Goal: Information Seeking & Learning: Learn about a topic

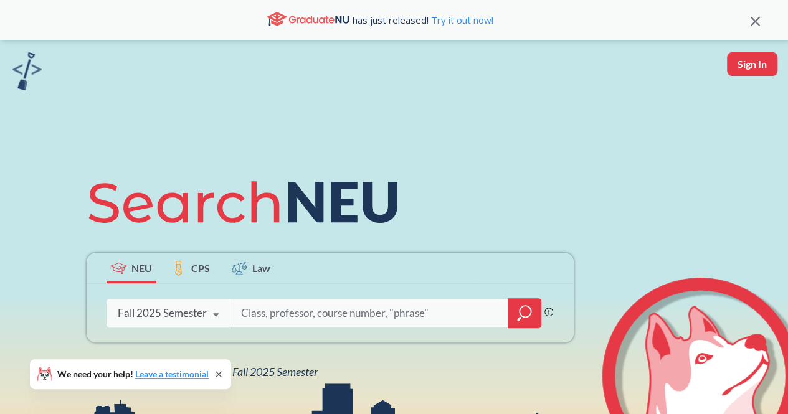
click at [770, 201] on div "NEU CPS Law Phrase search guarantees the exact search appears in the results. E…" at bounding box center [394, 273] width 788 height 467
click at [192, 315] on div "Fall 2025 Semester" at bounding box center [162, 313] width 89 height 14
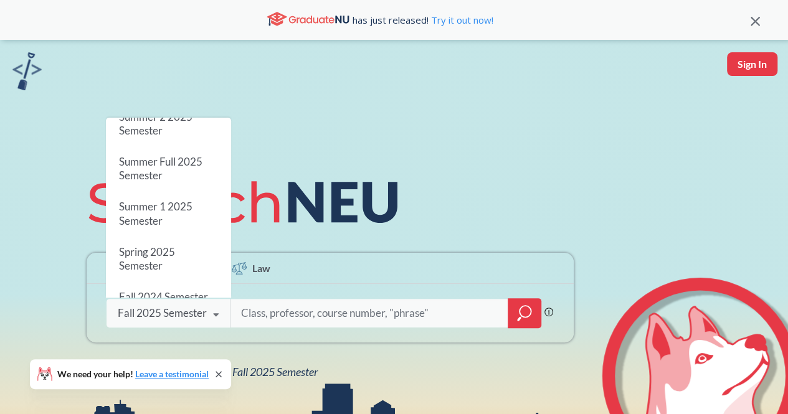
scroll to position [51, 0]
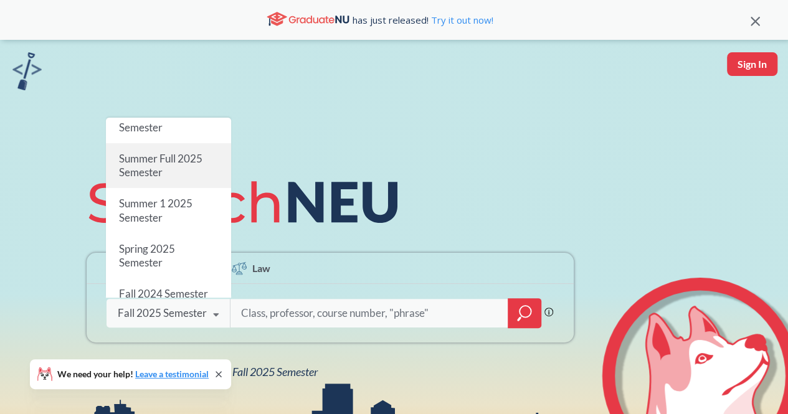
click at [177, 160] on span "Summer Full 2025 Semester" at bounding box center [159, 165] width 83 height 27
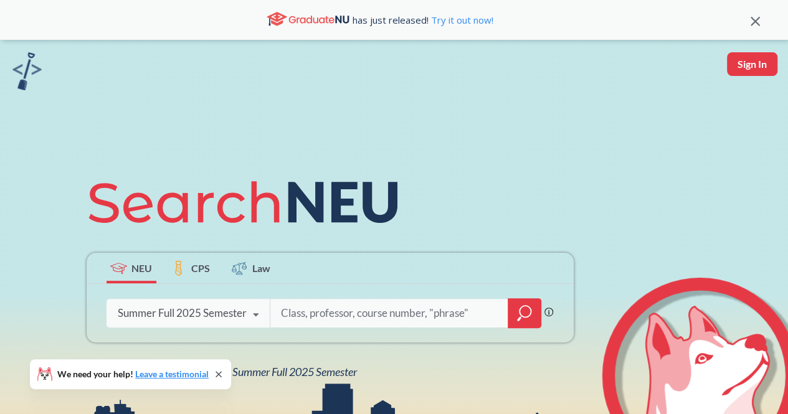
click at [192, 266] on span "CPS" at bounding box center [200, 268] width 19 height 14
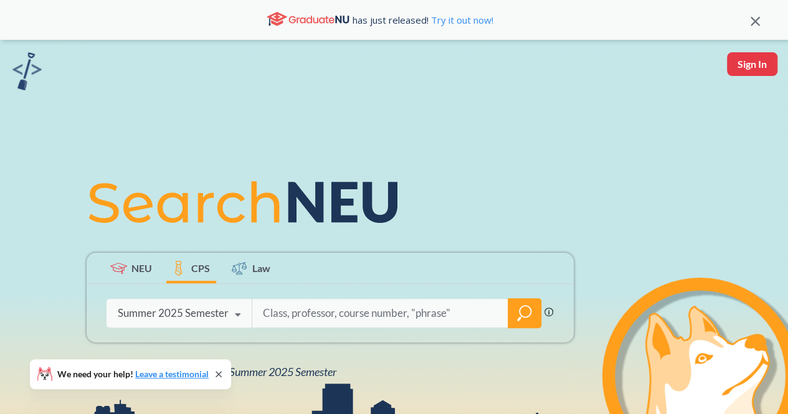
click at [133, 270] on span "NEU" at bounding box center [141, 268] width 21 height 14
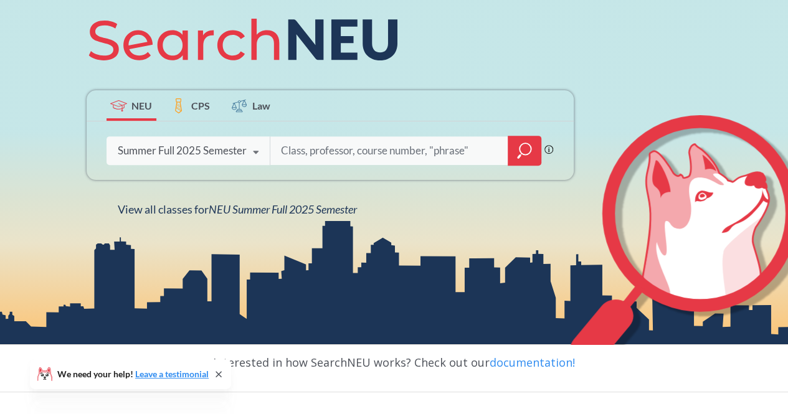
scroll to position [163, 0]
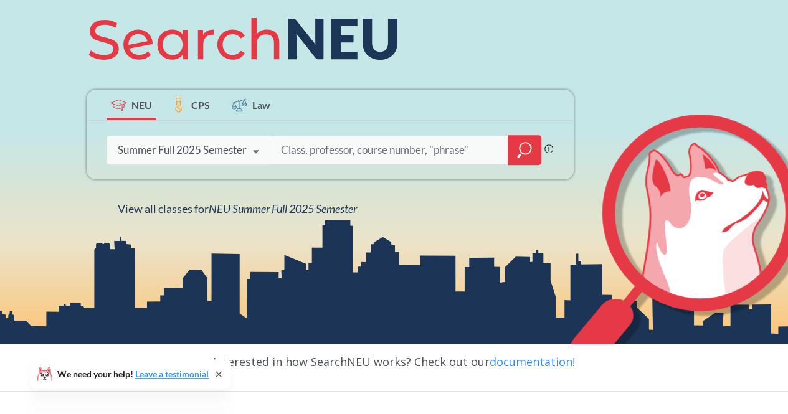
click at [523, 147] on icon "magnifying glass" at bounding box center [524, 149] width 15 height 17
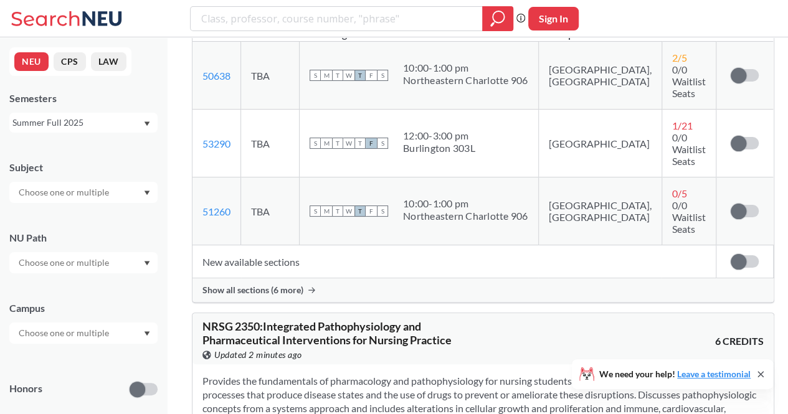
scroll to position [3995, 0]
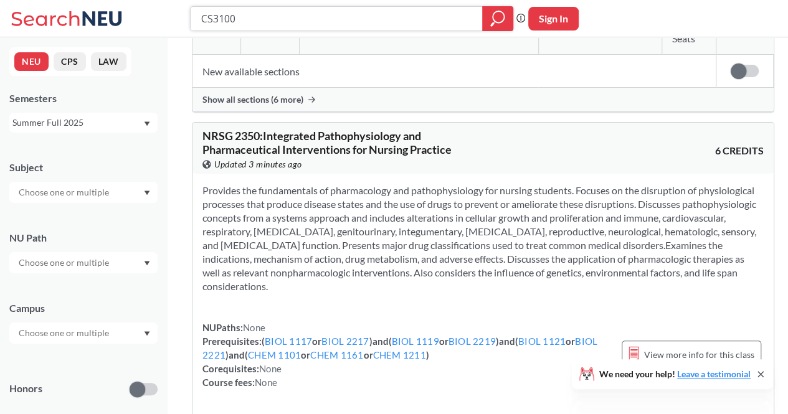
type input "CS3100"
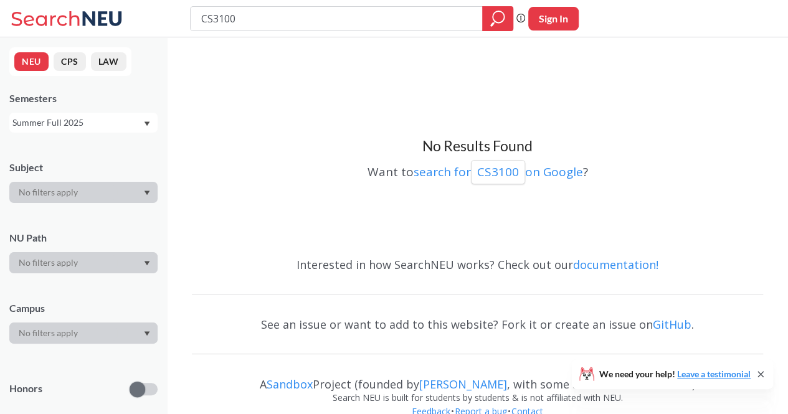
click at [350, 15] on input "CS3100" at bounding box center [336, 18] width 273 height 21
type input "C"
type input "program and design"
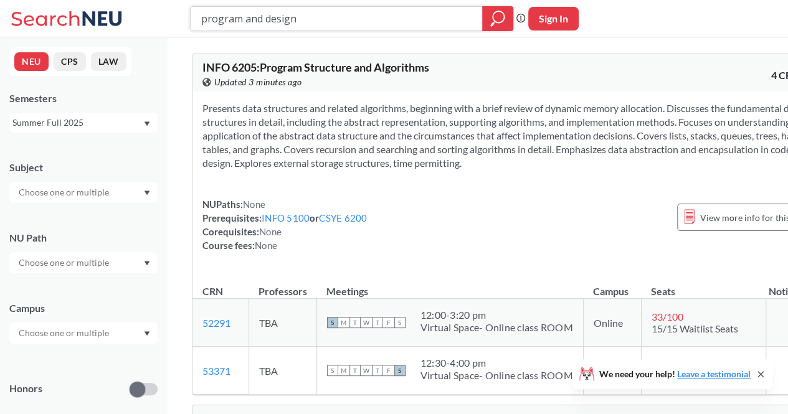
drag, startPoint x: 394, startPoint y: 19, endPoint x: 108, endPoint y: 8, distance: 286.1
click at [108, 8] on div "program and design Phrase search guarantees the exact search appears in the res…" at bounding box center [394, 18] width 788 height 37
type input "CS3100"
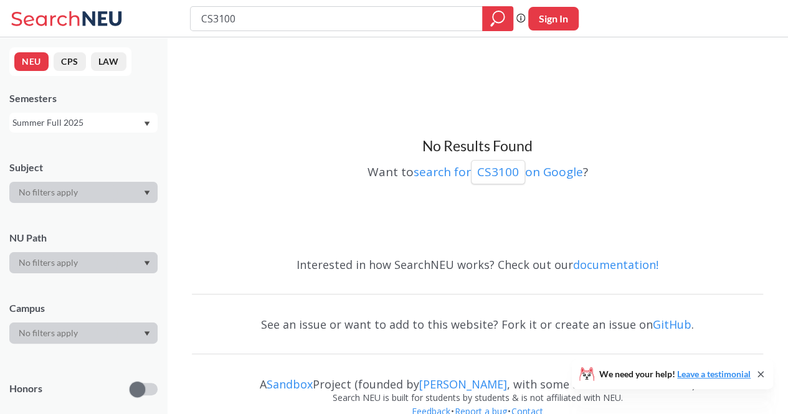
click at [96, 123] on div "Summer Full 2025" at bounding box center [77, 123] width 130 height 14
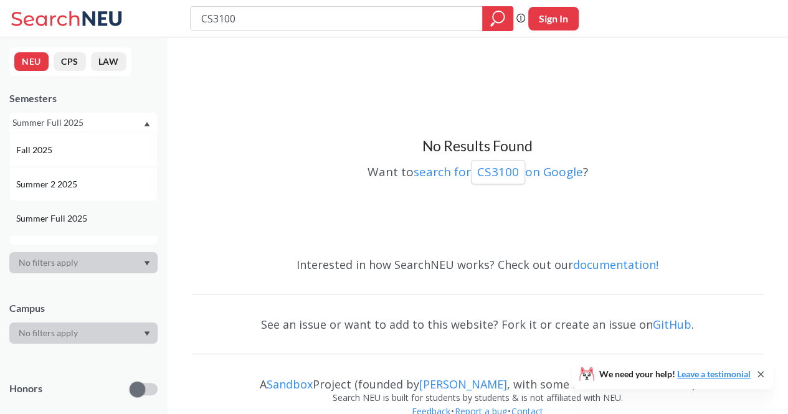
click at [78, 219] on span "Summer Full 2025" at bounding box center [52, 219] width 73 height 14
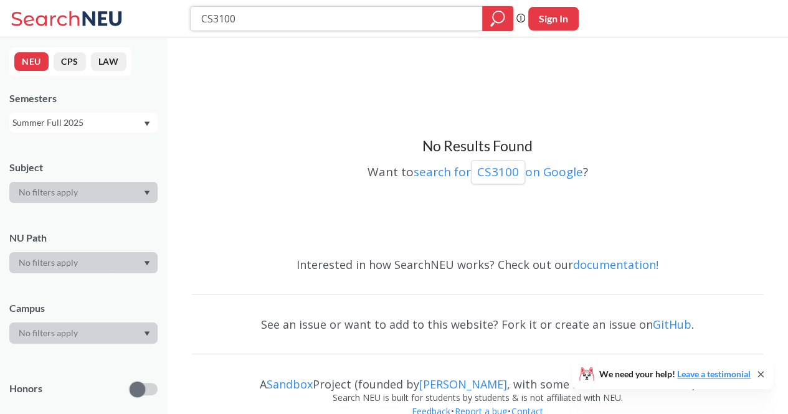
click at [502, 17] on icon "magnifying glass" at bounding box center [497, 18] width 15 height 17
click at [68, 123] on div "Summer Full 2025" at bounding box center [77, 123] width 130 height 14
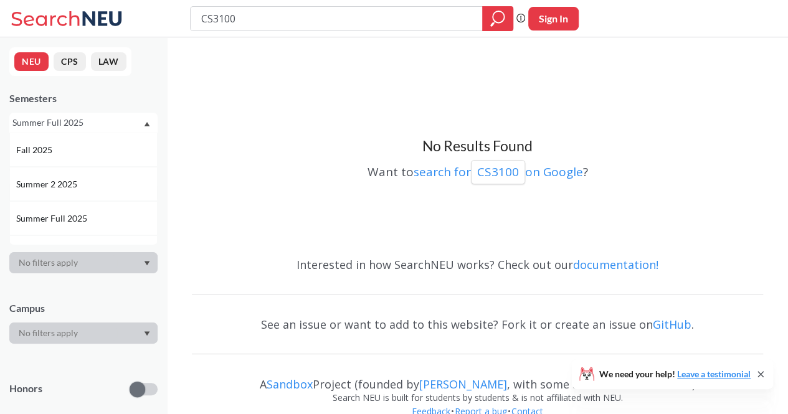
click at [110, 123] on div "Summer Full 2025" at bounding box center [77, 123] width 130 height 14
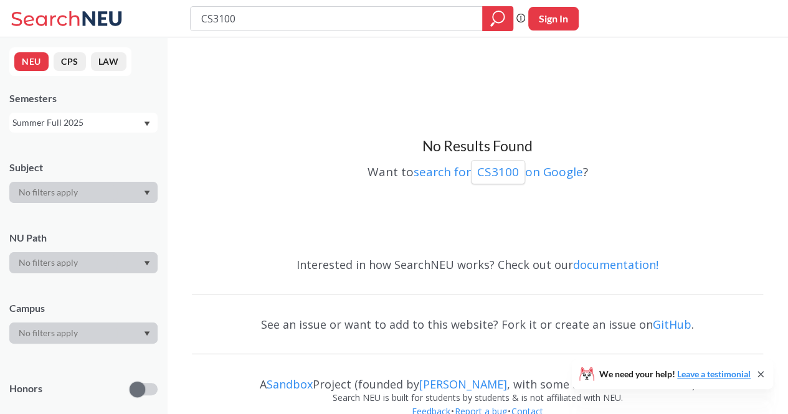
click at [106, 124] on div "Summer Full 2025" at bounding box center [77, 123] width 130 height 14
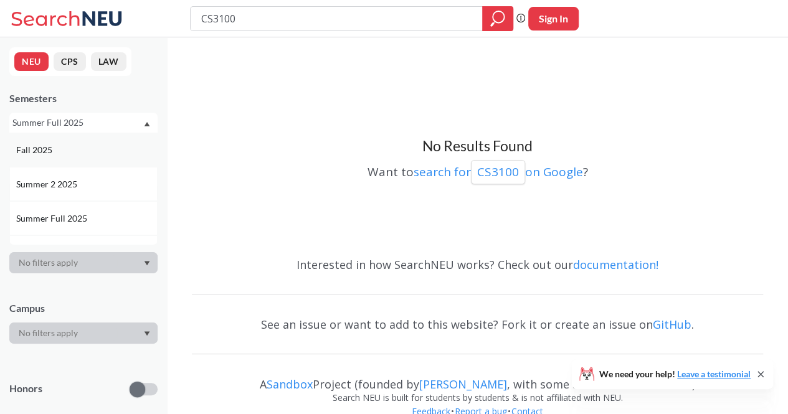
click at [86, 148] on div "Fall 2025" at bounding box center [86, 150] width 141 height 14
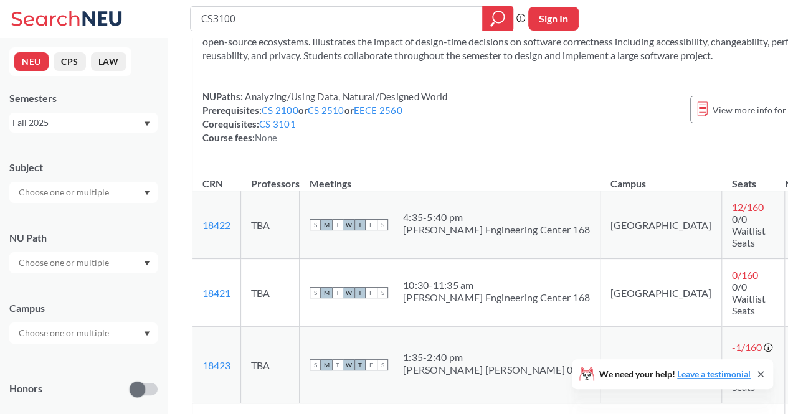
scroll to position [137, 0]
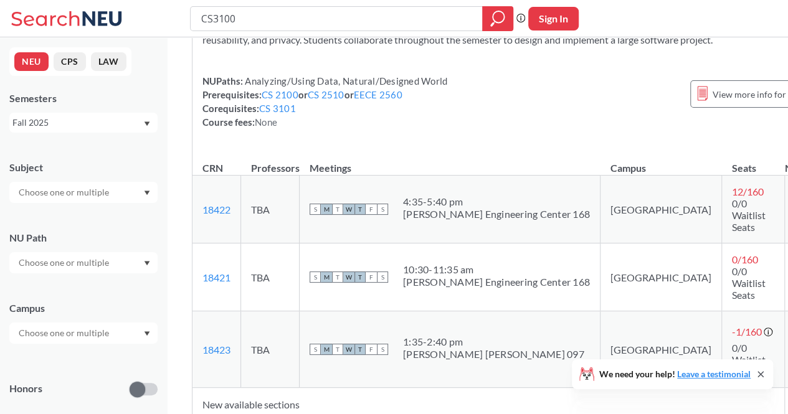
click at [39, 128] on div "Fall 2025" at bounding box center [77, 123] width 130 height 14
click at [37, 189] on span "Spring 2025" at bounding box center [40, 187] width 49 height 14
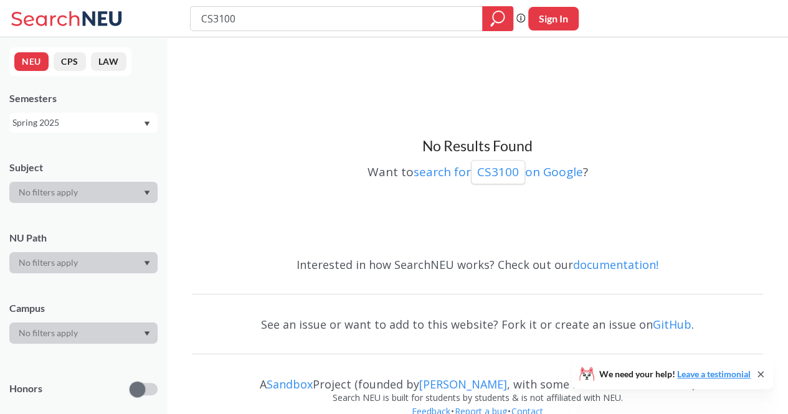
click at [241, 17] on input "CS3100" at bounding box center [336, 18] width 273 height 21
type input "C"
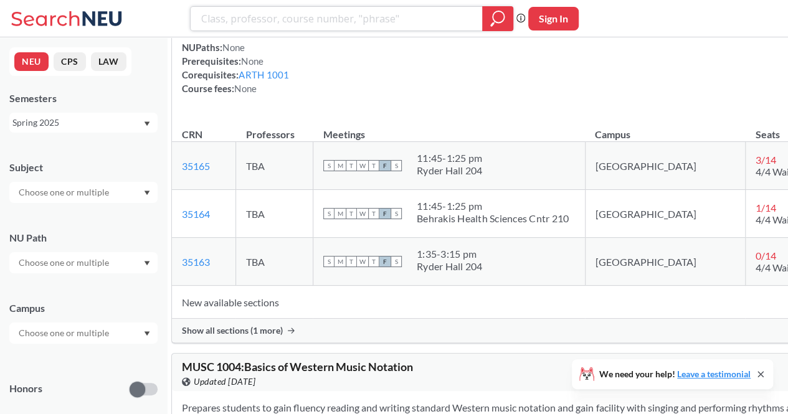
scroll to position [10467, 0]
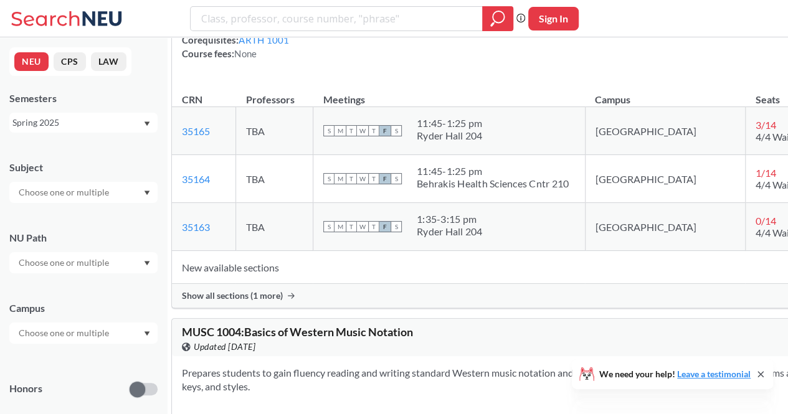
click at [111, 271] on div at bounding box center [83, 262] width 148 height 21
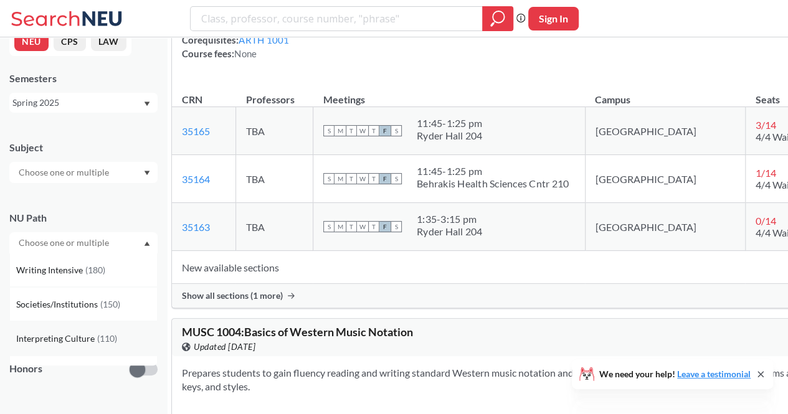
scroll to position [0, 0]
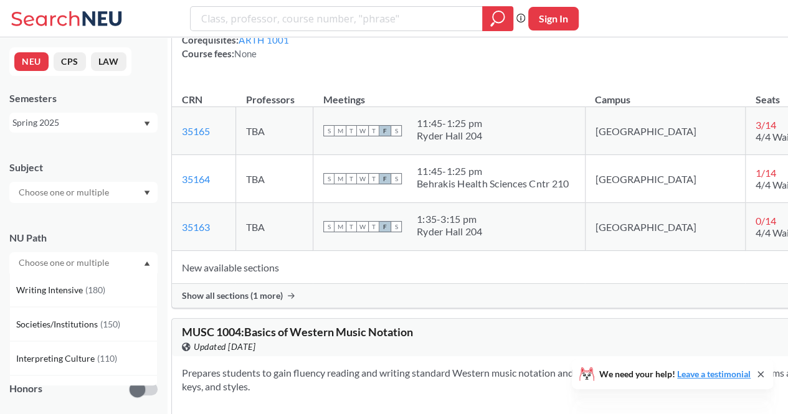
click at [53, 189] on input "text" at bounding box center [64, 192] width 105 height 15
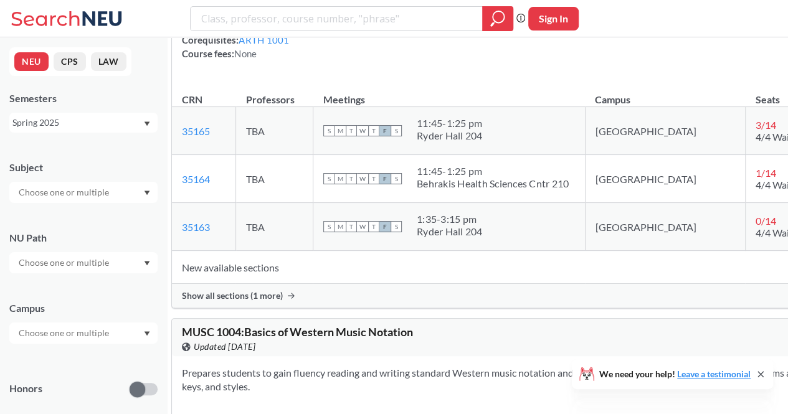
click at [92, 159] on div "Subject" at bounding box center [83, 175] width 148 height 55
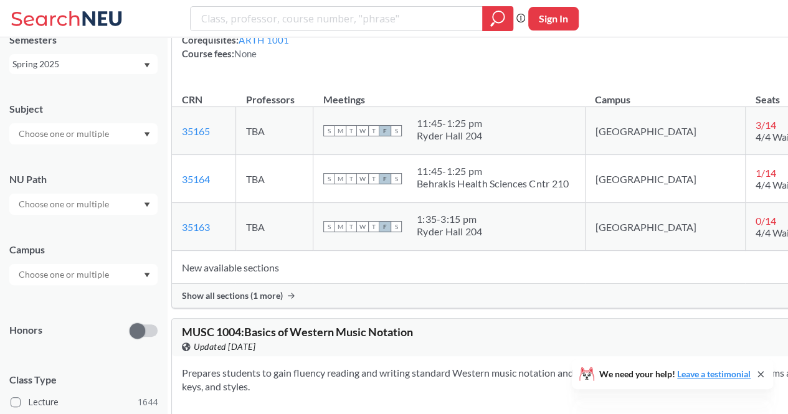
scroll to position [82, 0]
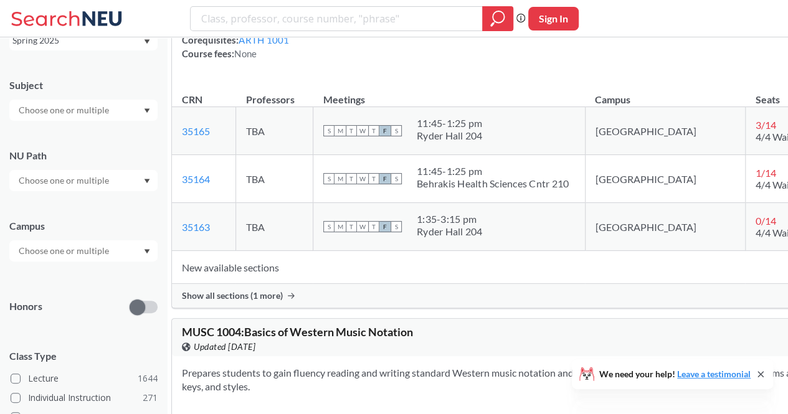
click at [78, 175] on input "text" at bounding box center [64, 180] width 105 height 15
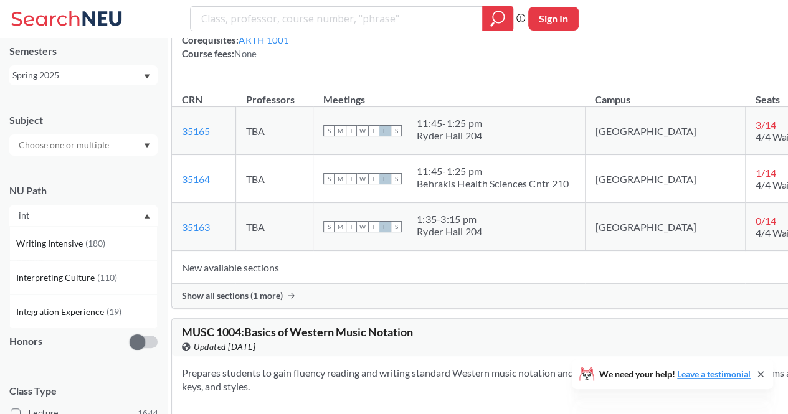
scroll to position [0, 0]
type input "inte"
click at [46, 305] on span "Integration Experience" at bounding box center [61, 312] width 90 height 14
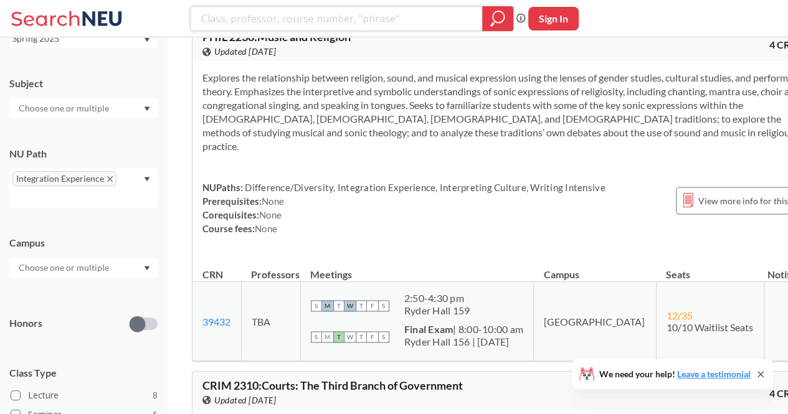
scroll to position [86, 0]
click at [98, 179] on span "Integration Experience" at bounding box center [64, 176] width 104 height 15
click at [108, 179] on icon "X to remove pill" at bounding box center [110, 177] width 6 height 6
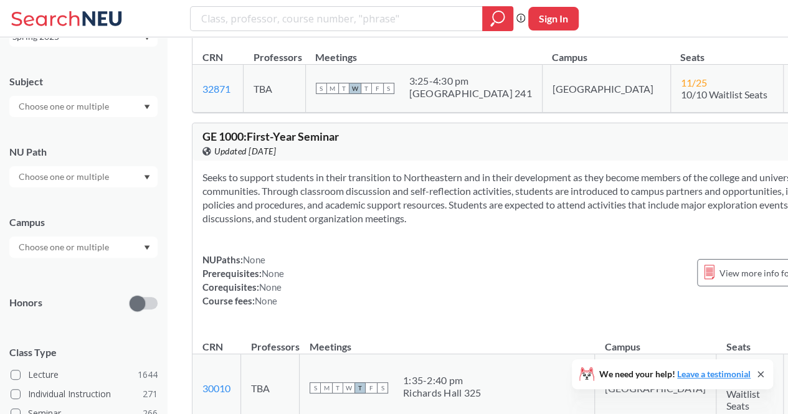
click at [38, 182] on input "text" at bounding box center [64, 176] width 105 height 15
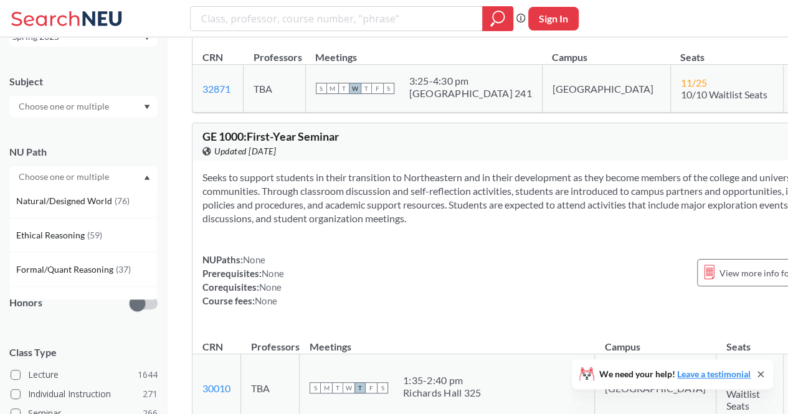
scroll to position [245, 0]
click at [42, 239] on span "Ethical Reasoning" at bounding box center [51, 234] width 71 height 14
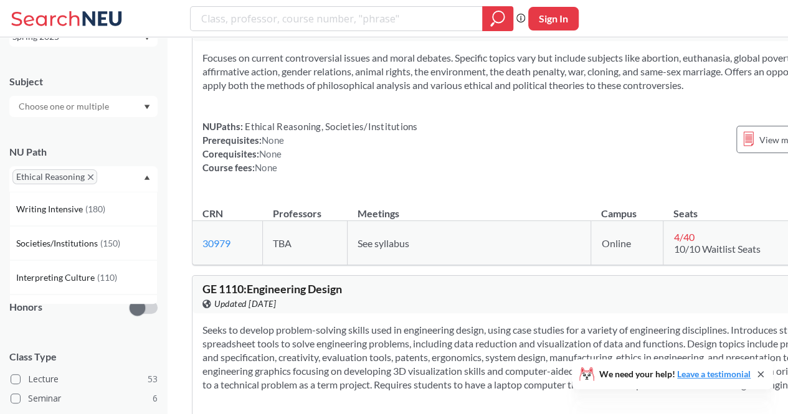
scroll to position [1505, 0]
click at [88, 175] on icon "X to remove pill" at bounding box center [91, 177] width 6 height 6
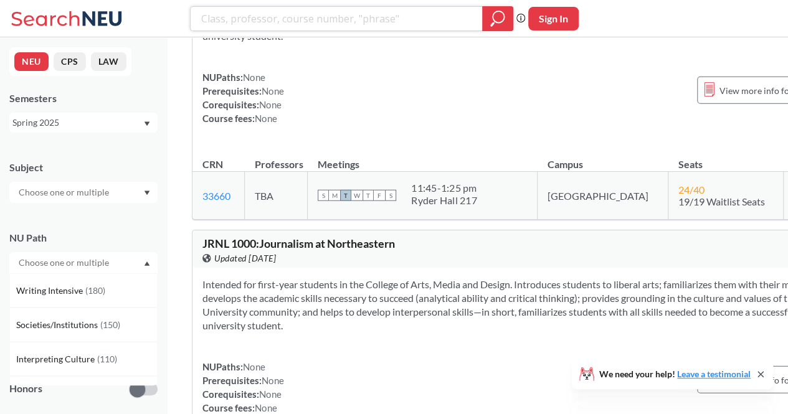
click at [325, 26] on input "search" at bounding box center [336, 18] width 273 height 21
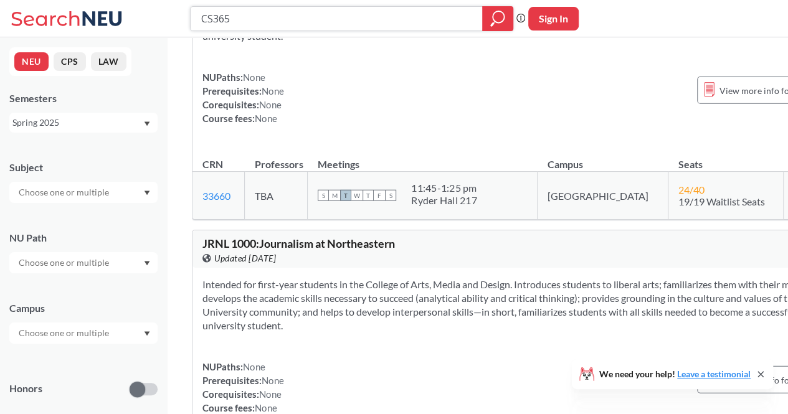
type input "CS3650"
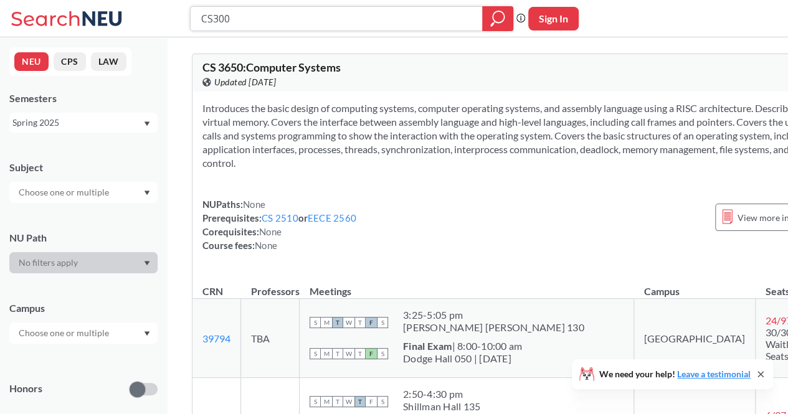
type input "CS3000"
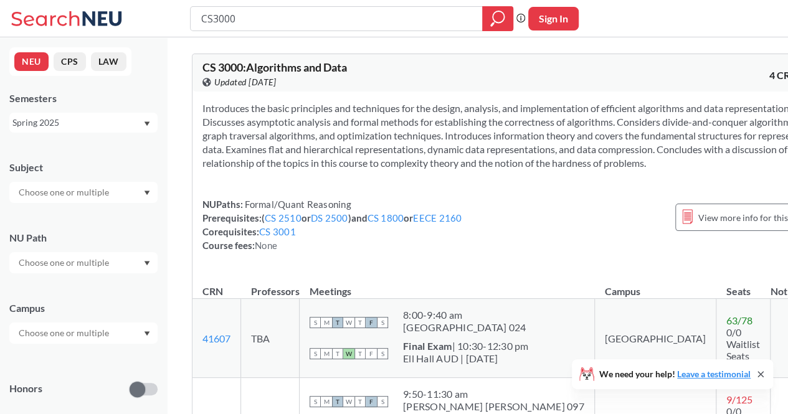
drag, startPoint x: 380, startPoint y: 238, endPoint x: 365, endPoint y: 239, distance: 15.0
click at [365, 239] on div "NUPaths: Formal/Quant Reasoning Prerequisites: ( CS 2510 or DS 2500 ) and CS 18…" at bounding box center [332, 224] width 260 height 55
click at [338, 268] on div "Introduces the basic principles and techniques for the design, analysis, and im…" at bounding box center [509, 182] width 635 height 181
drag, startPoint x: 338, startPoint y: 268, endPoint x: 325, endPoint y: 261, distance: 15.1
click at [325, 261] on div "Introduces the basic principles and techniques for the design, analysis, and im…" at bounding box center [509, 182] width 635 height 181
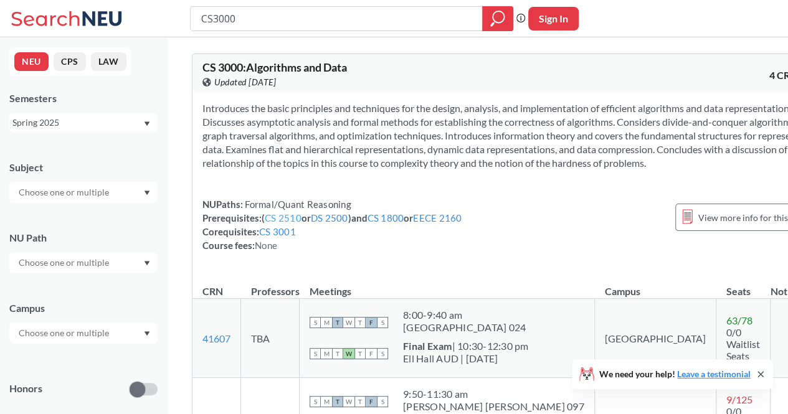
click at [288, 224] on link "CS 2510" at bounding box center [283, 217] width 37 height 11
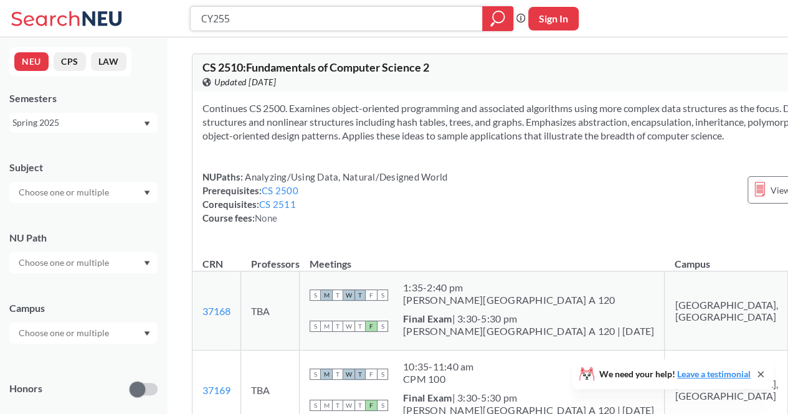
type input "CY2550"
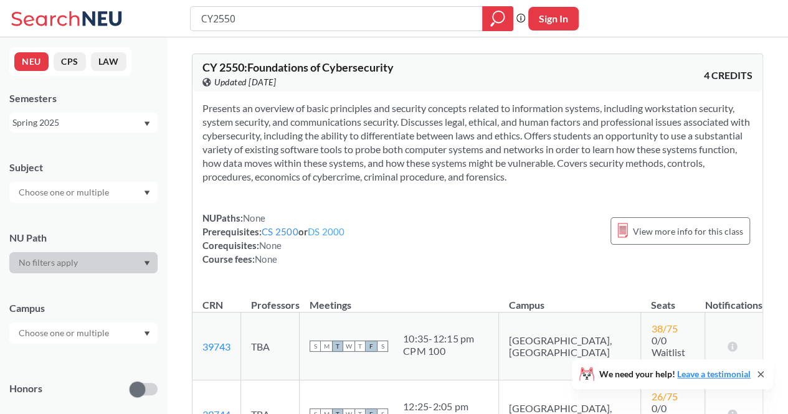
click at [328, 234] on link "DS 2000" at bounding box center [326, 231] width 37 height 11
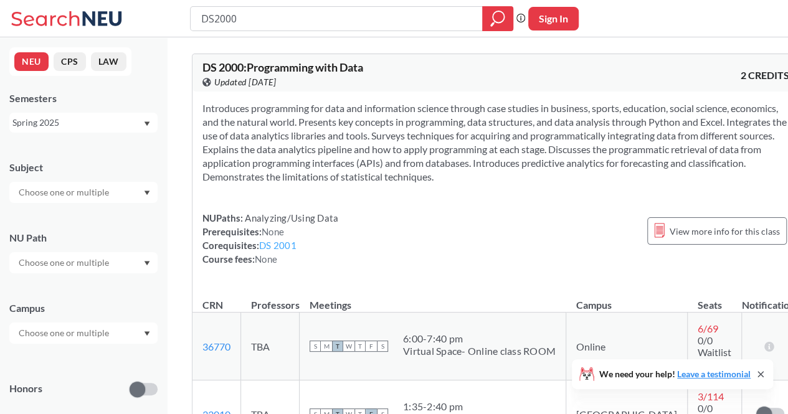
click at [286, 244] on link "DS 2001" at bounding box center [277, 245] width 37 height 11
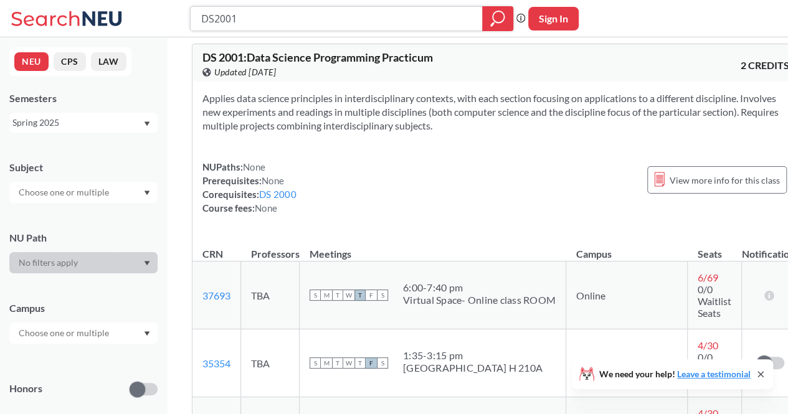
scroll to position [6, 0]
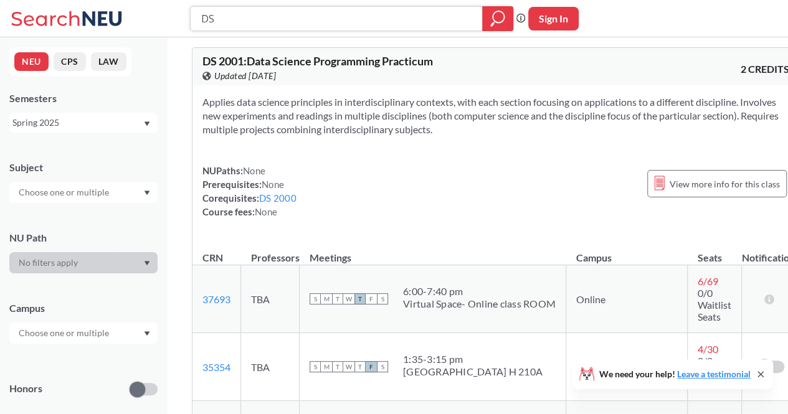
type input "D"
type input "CS"
click at [83, 120] on div "Spring 2025" at bounding box center [77, 123] width 130 height 14
click at [34, 191] on span "Summer 1 2025" at bounding box center [48, 188] width 64 height 14
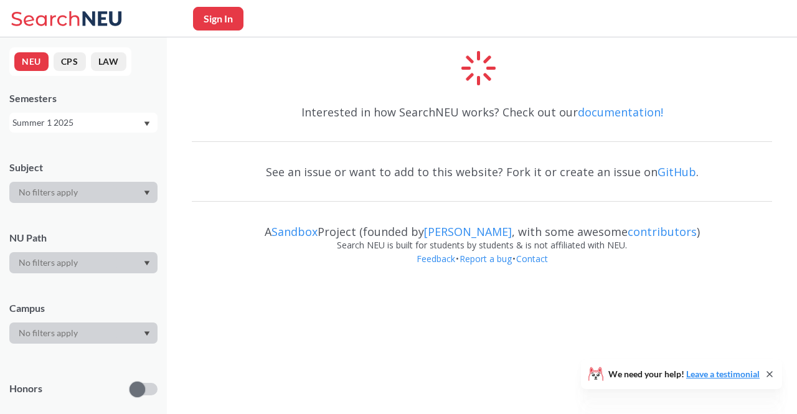
click at [67, 65] on button "CPS" at bounding box center [70, 61] width 32 height 19
click at [37, 60] on button "NEU" at bounding box center [31, 61] width 34 height 19
click at [97, 126] on div "Summer 1 2025" at bounding box center [77, 123] width 130 height 14
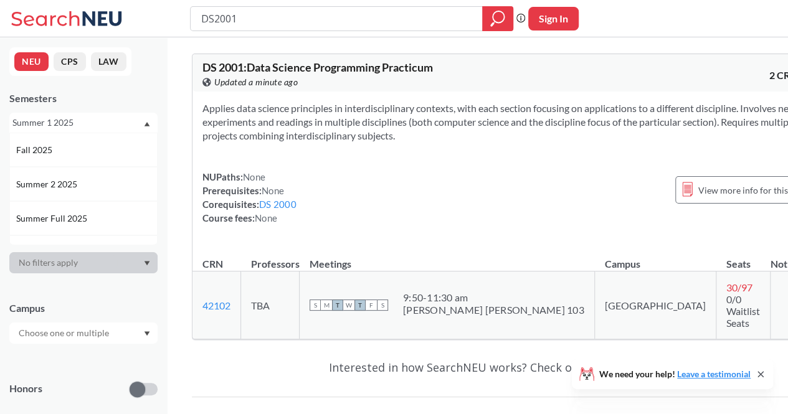
click at [382, 181] on div "NUPaths: None Prerequisites: None Corequisites: DS 2000 Course fees: None View …" at bounding box center [509, 197] width 615 height 55
click at [319, 21] on input "DS2001" at bounding box center [336, 18] width 273 height 21
type input "D"
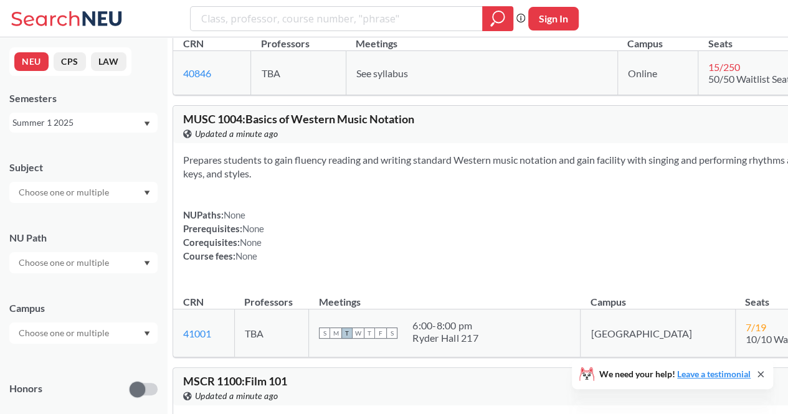
scroll to position [386, 0]
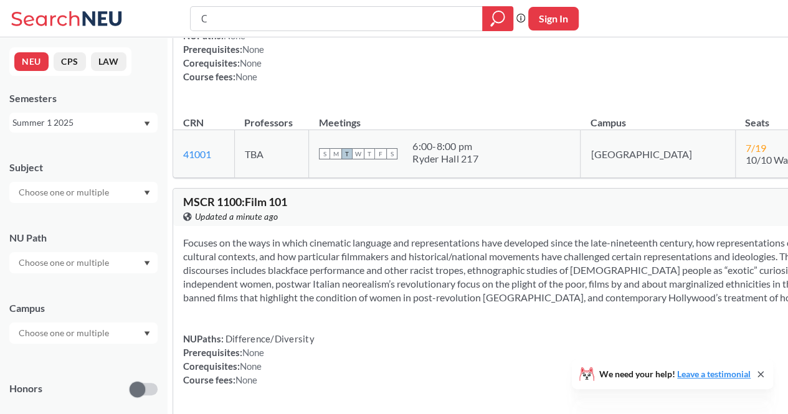
type input "CS"
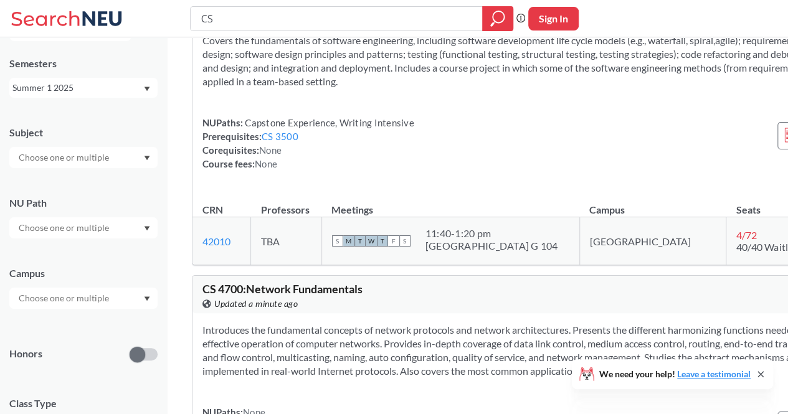
scroll to position [34, 0]
click at [51, 301] on input "text" at bounding box center [64, 299] width 105 height 15
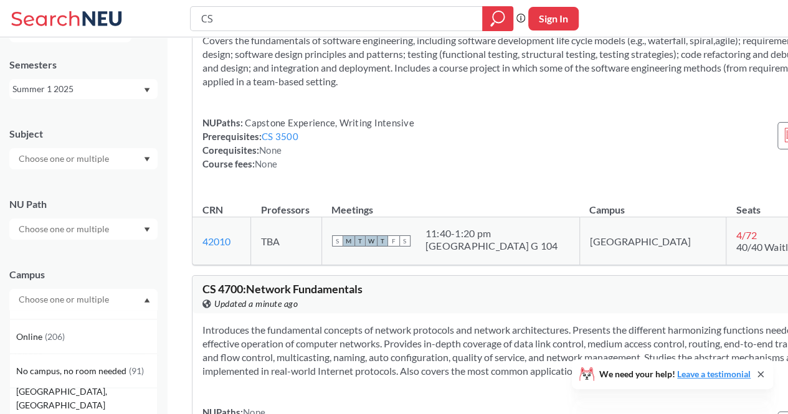
scroll to position [20, 0]
click at [34, 344] on span "Online" at bounding box center [30, 342] width 29 height 14
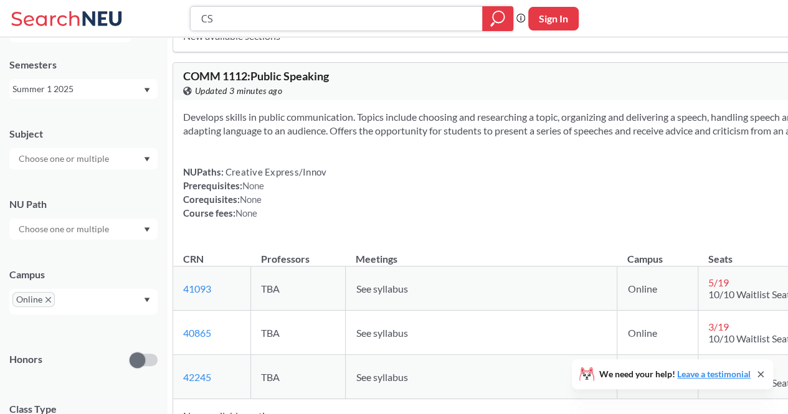
scroll to position [8707, 0]
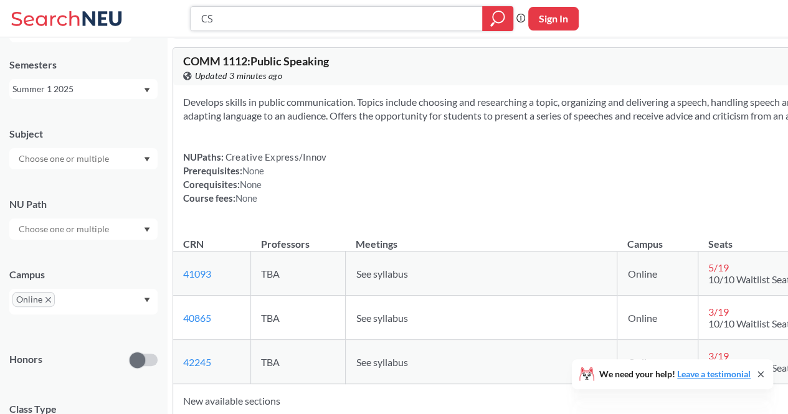
type input "C"
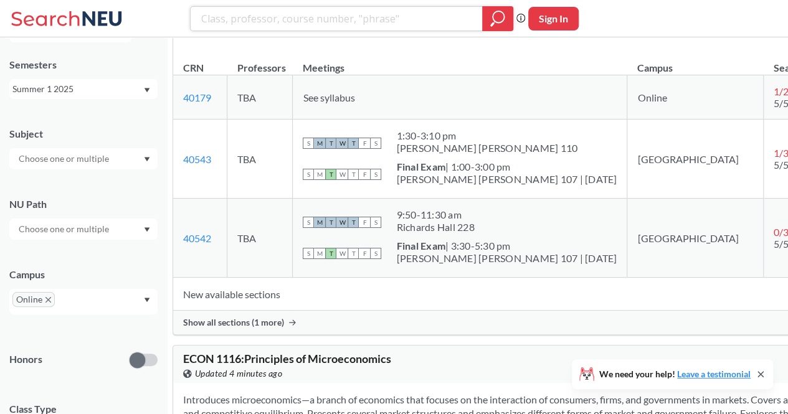
scroll to position [6218, 0]
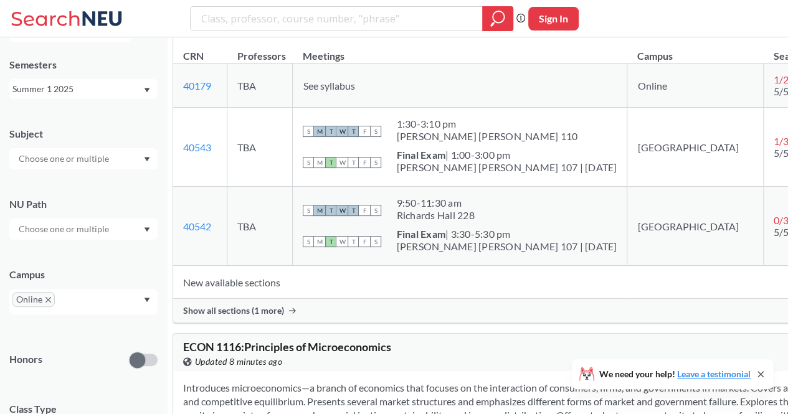
click at [32, 322] on div "Subject NU Path Campus Online Honors Class Type Lecture 176 Seminar 16 Studio 7…" at bounding box center [83, 370] width 148 height 511
click at [47, 301] on icon "X to remove pill" at bounding box center [48, 300] width 6 height 6
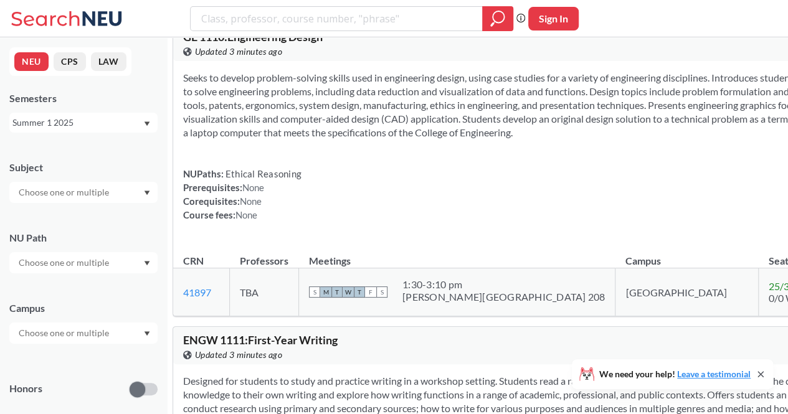
click at [53, 120] on div "Summer 1 2025" at bounding box center [77, 123] width 130 height 14
click at [35, 156] on span "Fall 2025" at bounding box center [35, 150] width 39 height 14
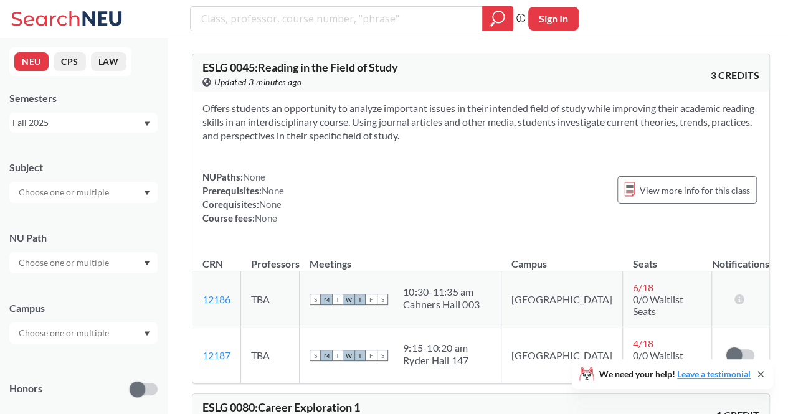
click at [70, 122] on div "Fall 2025" at bounding box center [77, 123] width 130 height 14
click at [40, 192] on span "Spring 2025" at bounding box center [40, 186] width 49 height 14
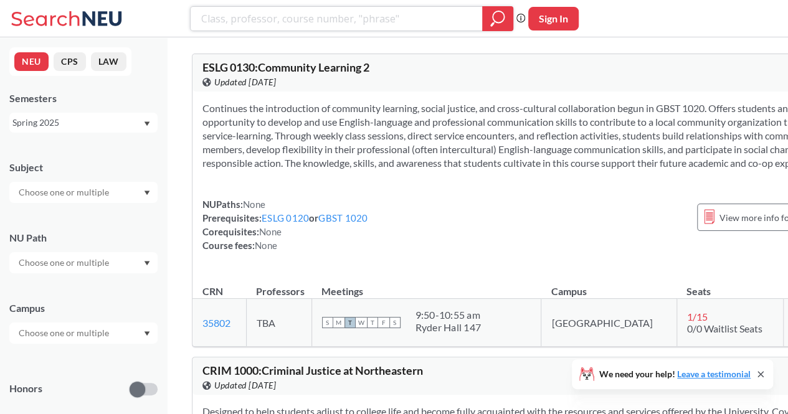
click at [313, 19] on input "search" at bounding box center [336, 18] width 273 height 21
type input "Comm 1320"
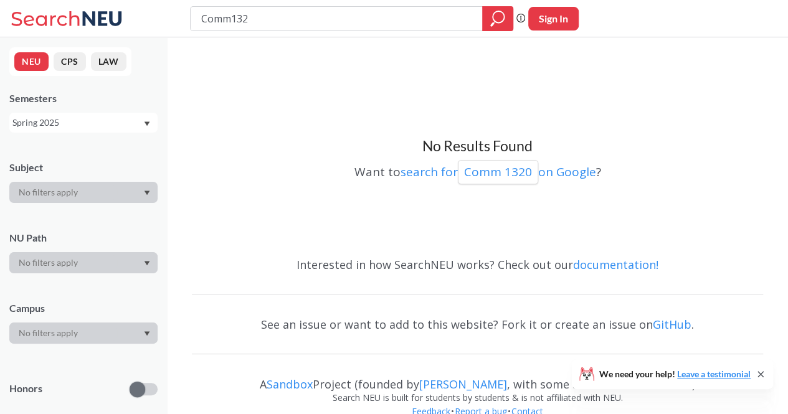
type input "Comm1320"
click at [230, 22] on input "Comm1320" at bounding box center [336, 18] width 273 height 21
type input "COMM1320"
click at [40, 119] on div "Spring 2025" at bounding box center [77, 123] width 130 height 14
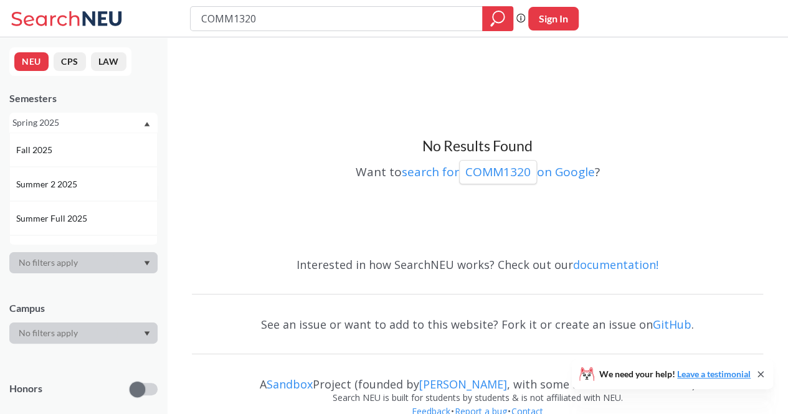
click at [36, 154] on span "Fall 2025" at bounding box center [35, 150] width 39 height 14
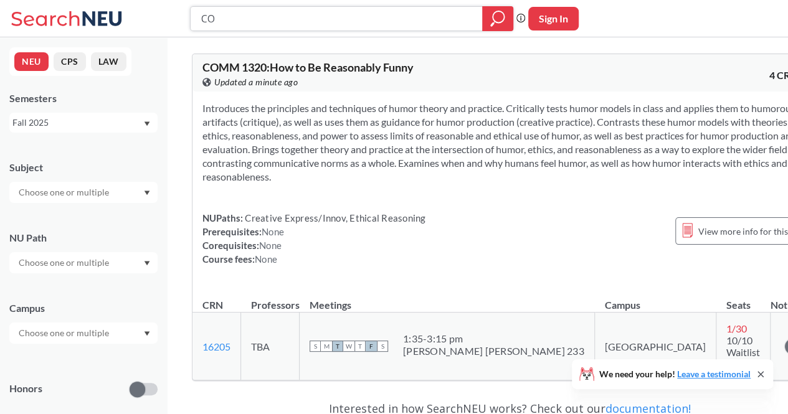
type input "C"
type input "Math"
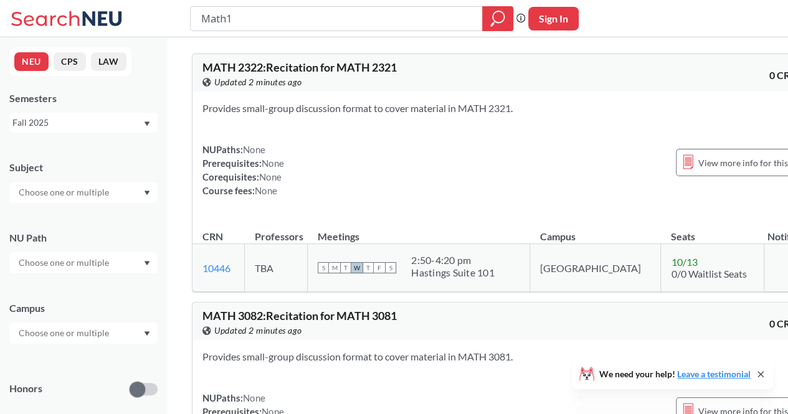
type input "Math13"
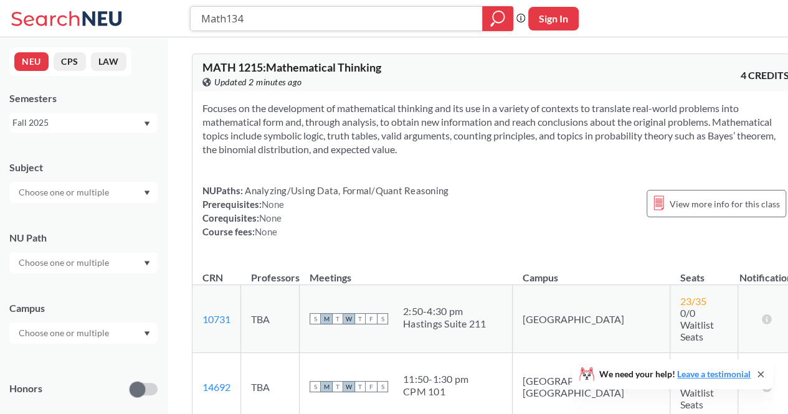
type input "Math1342"
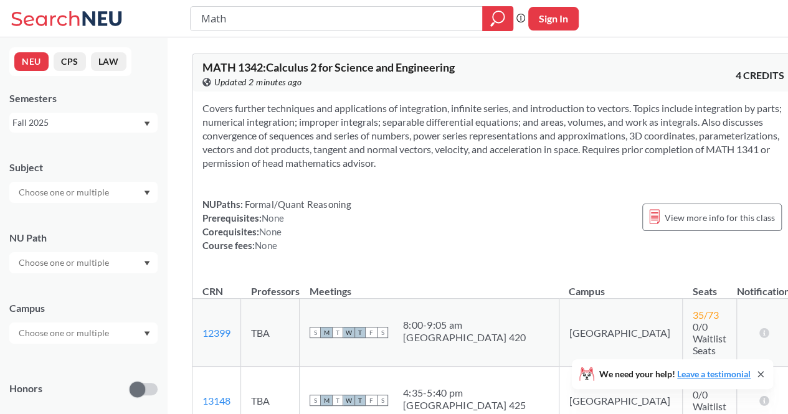
type input "Math"
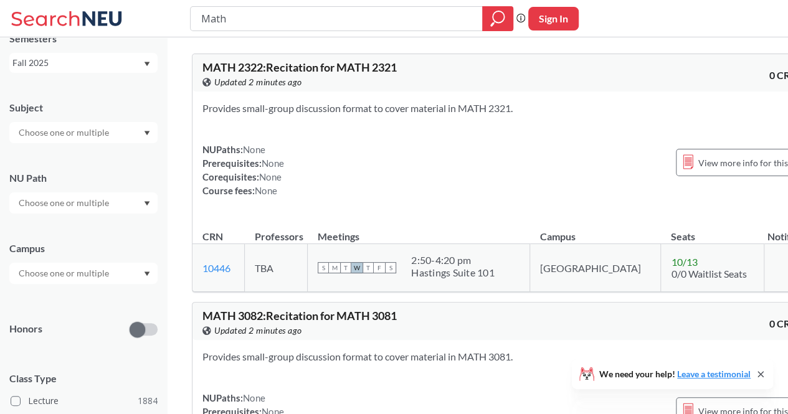
scroll to position [59, 0]
click at [49, 283] on div at bounding box center [83, 274] width 148 height 21
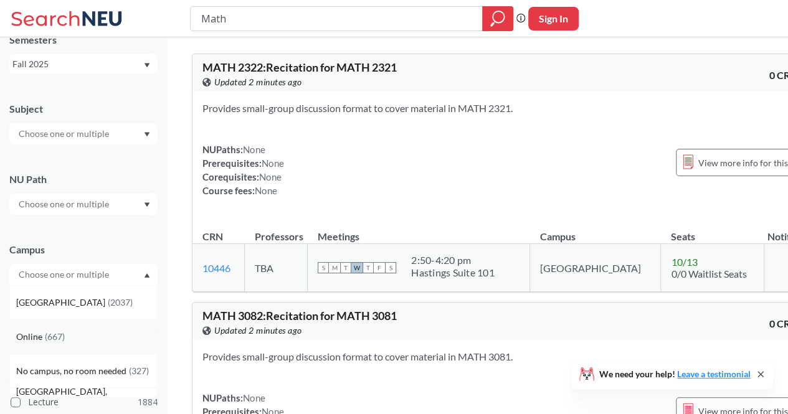
click at [37, 341] on span "Online" at bounding box center [30, 337] width 29 height 14
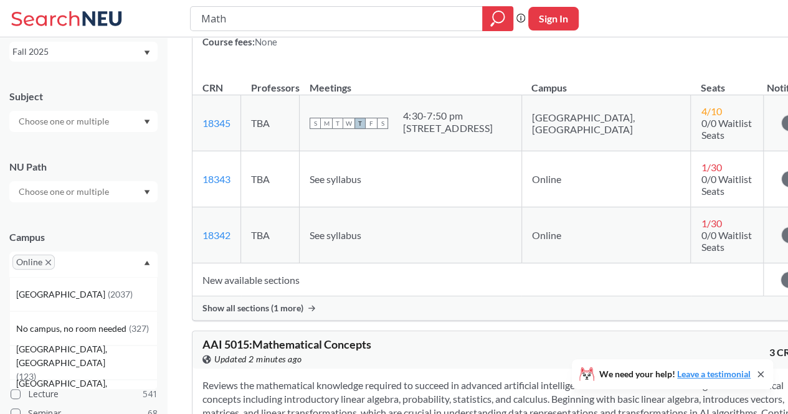
scroll to position [260, 0]
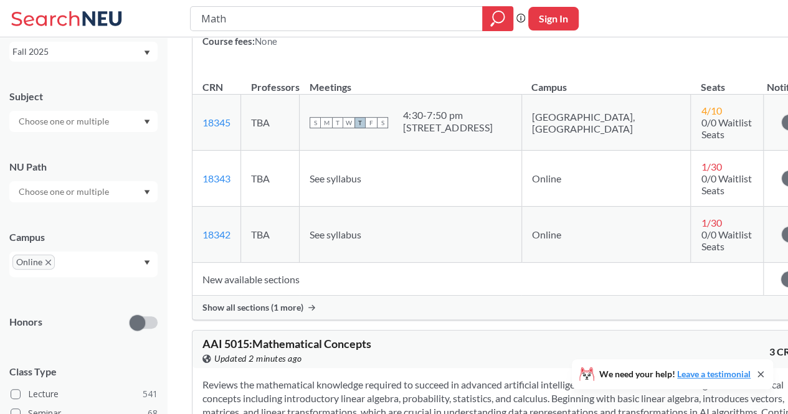
click at [373, 163] on td "See syllabus" at bounding box center [411, 179] width 222 height 56
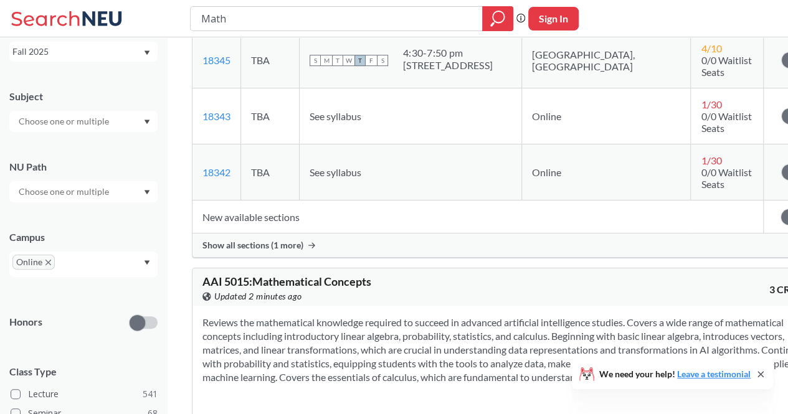
scroll to position [331, 0]
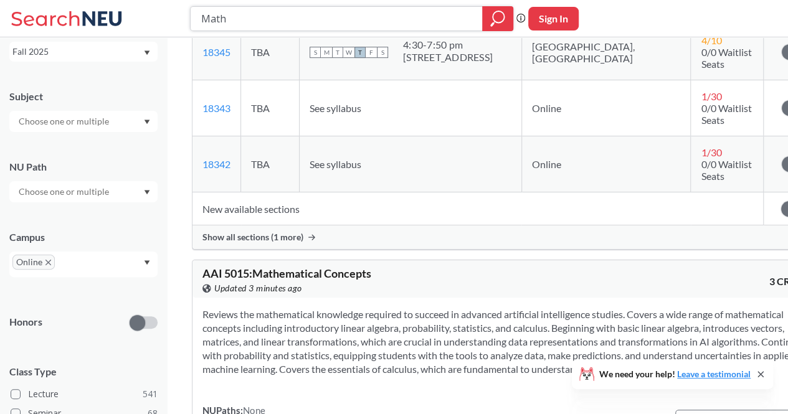
click at [285, 14] on input "Math" at bounding box center [336, 18] width 273 height 21
type input "M"
type input "CY"
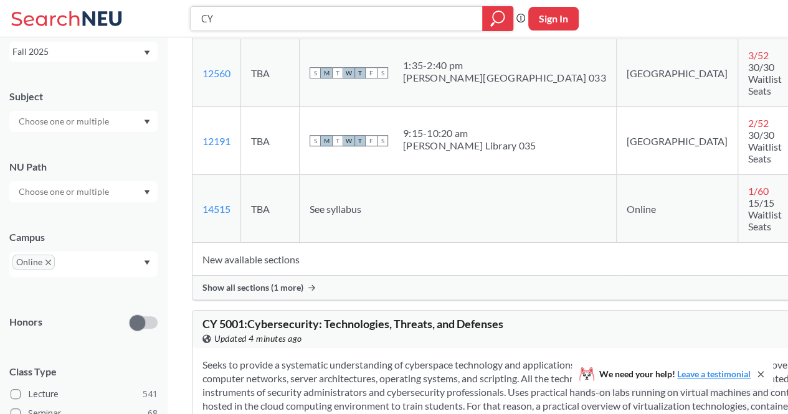
scroll to position [320, 0]
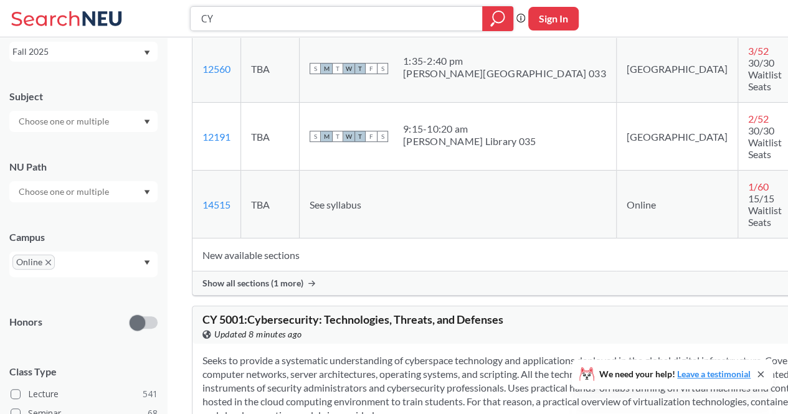
type input "C"
type input "CS3000"
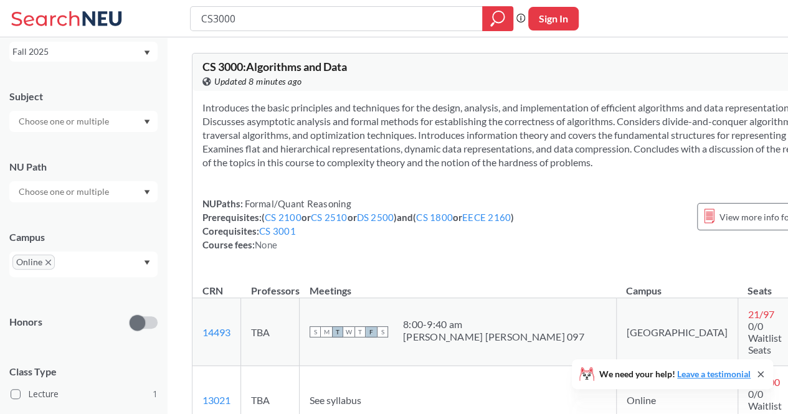
scroll to position [52, 0]
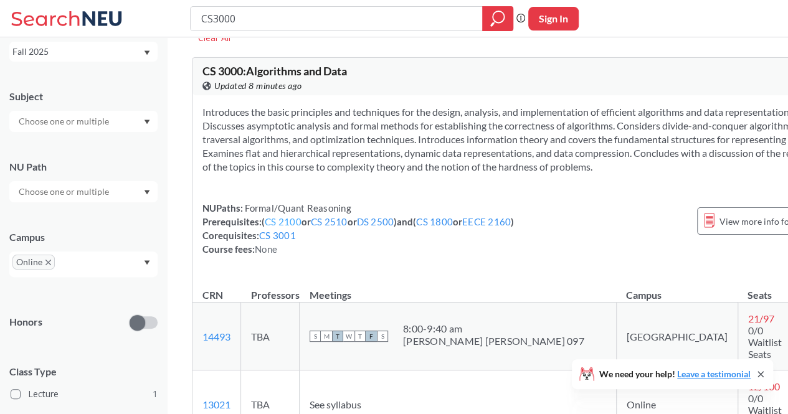
click at [286, 227] on link "CS 2100" at bounding box center [283, 221] width 37 height 11
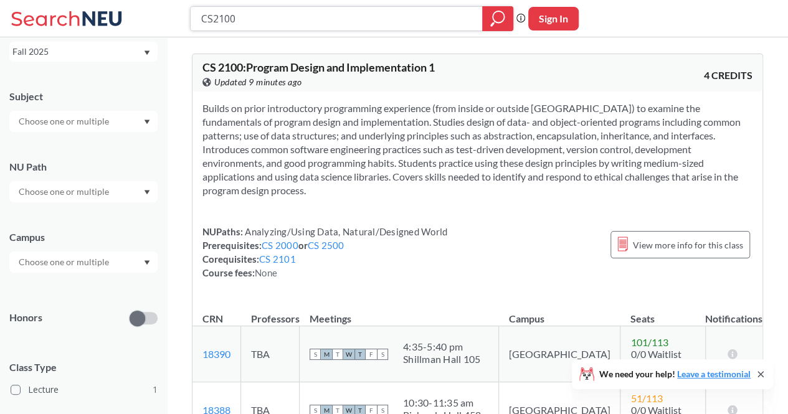
type input "CS3000"
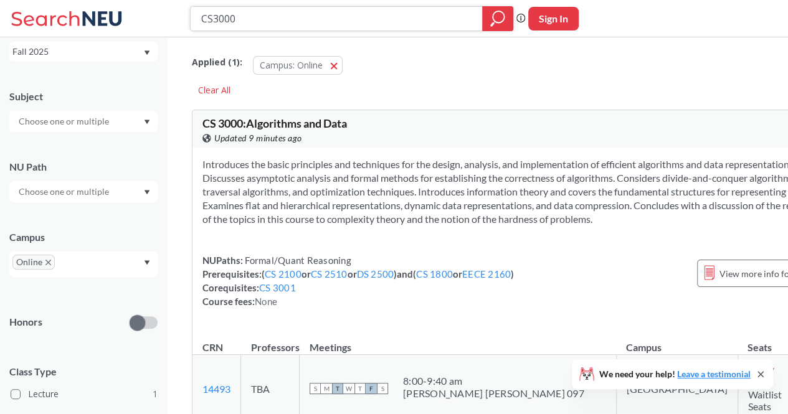
scroll to position [52, 0]
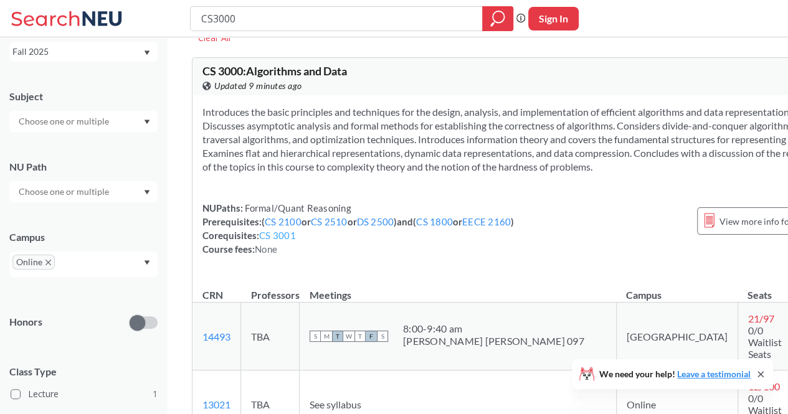
click at [282, 241] on link "CS 3001" at bounding box center [277, 235] width 37 height 11
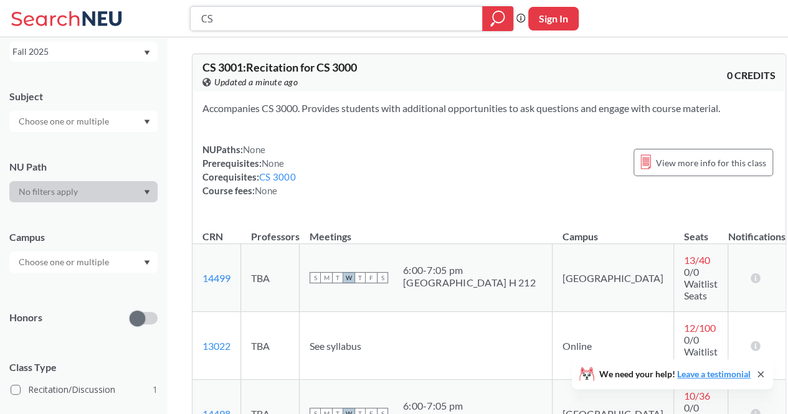
type input "C"
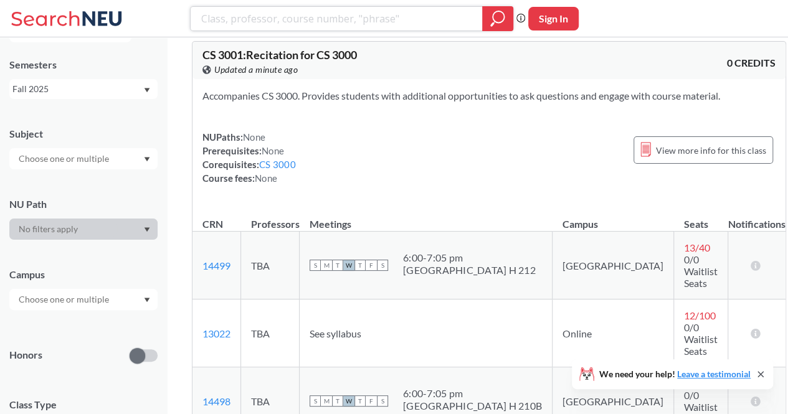
scroll to position [32, 0]
click at [50, 233] on div at bounding box center [83, 230] width 148 height 21
click at [55, 238] on div at bounding box center [83, 230] width 148 height 21
click at [133, 228] on div at bounding box center [83, 230] width 148 height 21
click at [135, 237] on div at bounding box center [83, 230] width 148 height 21
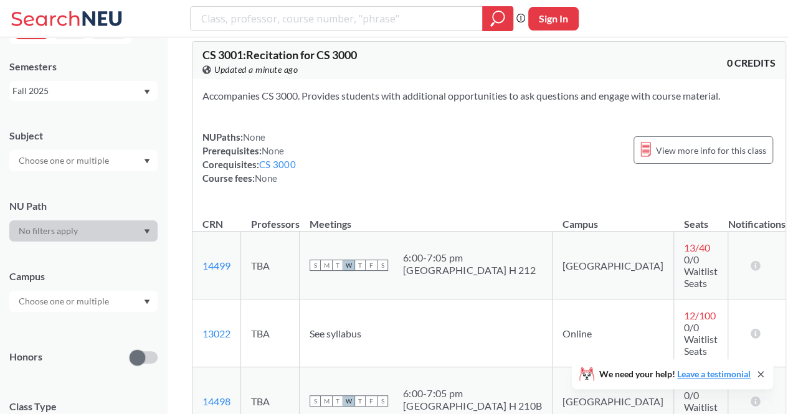
click at [103, 268] on div "Campus" at bounding box center [83, 284] width 148 height 55
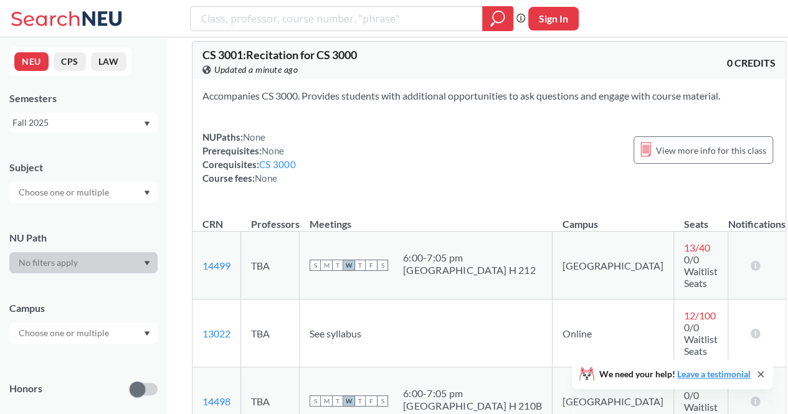
click at [55, 132] on div "Fall 2025" at bounding box center [83, 123] width 148 height 20
click at [33, 161] on span "Summer 2 2025" at bounding box center [48, 157] width 64 height 14
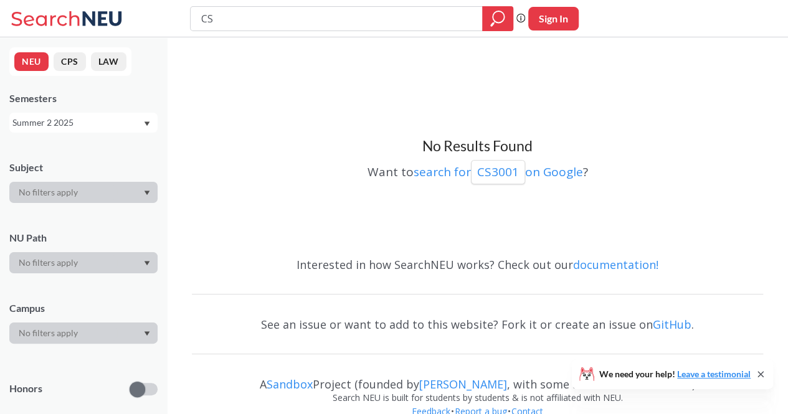
type input "C"
type input "CS3000"
type input "C"
click at [489, 17] on div at bounding box center [497, 18] width 31 height 25
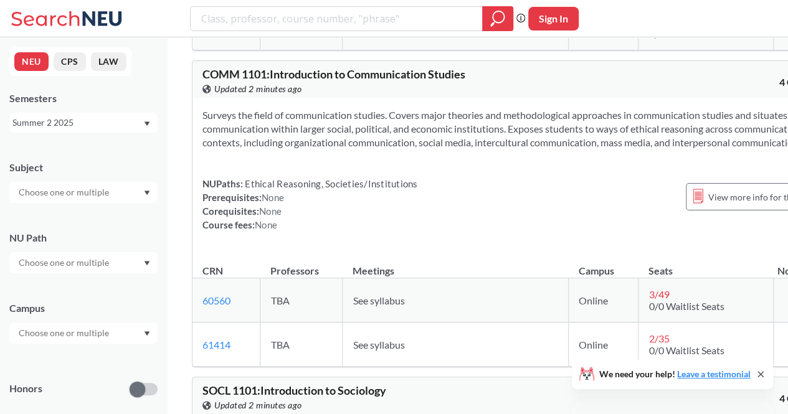
scroll to position [1111, 0]
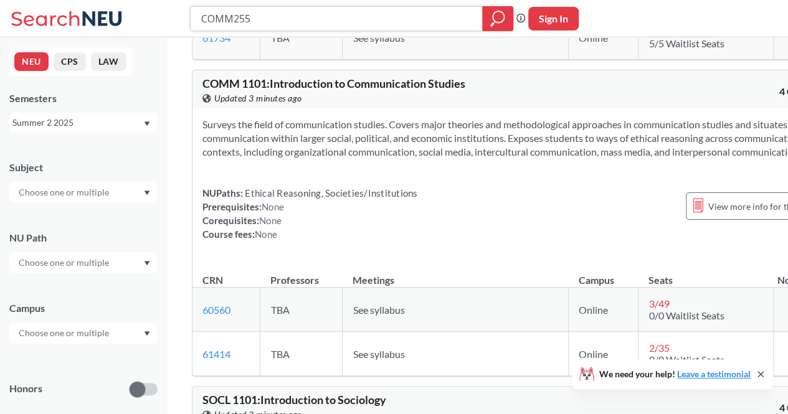
type input "COMM2551"
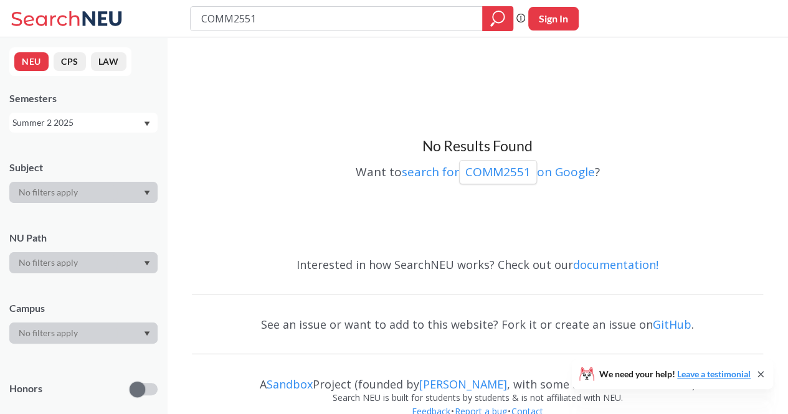
click at [128, 120] on div "Summer 2 2025" at bounding box center [77, 123] width 130 height 14
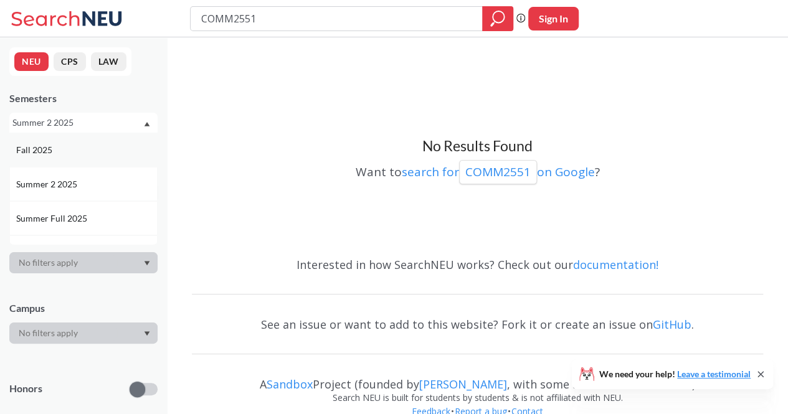
click at [92, 153] on div "Fall 2025" at bounding box center [86, 150] width 141 height 14
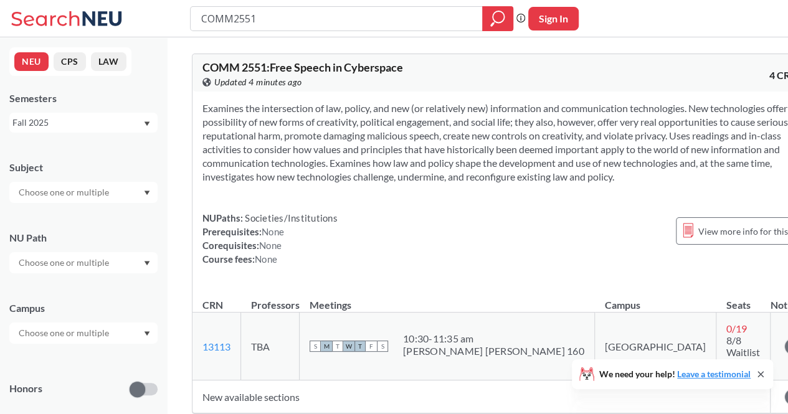
click at [125, 125] on div "Fall 2025" at bounding box center [77, 123] width 130 height 14
click at [108, 186] on div "Summer 2 2025" at bounding box center [86, 184] width 141 height 14
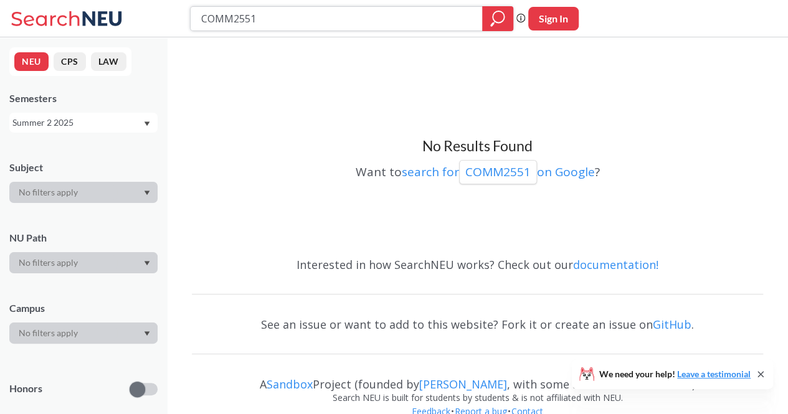
click at [356, 16] on input "COMM2551" at bounding box center [336, 18] width 273 height 21
type input "C"
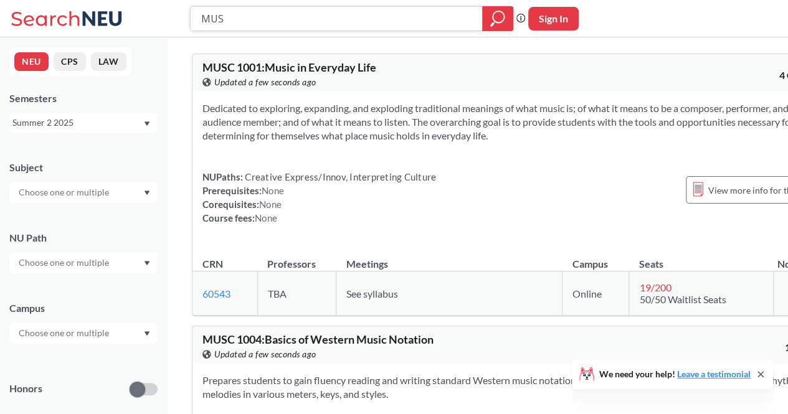
type input "MUSC"
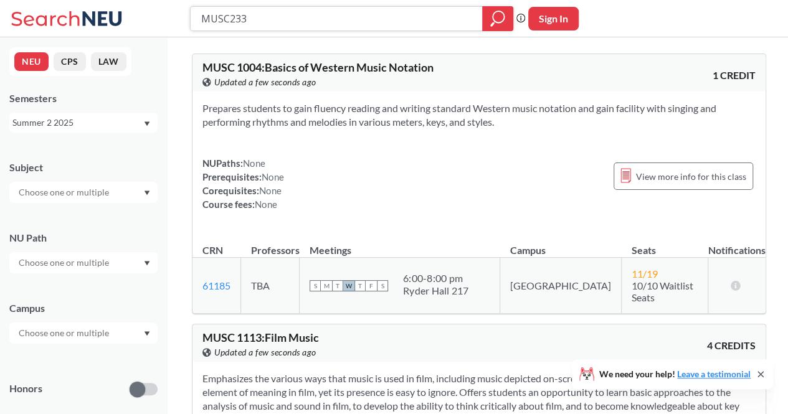
type input "MUSC2336"
type input "M"
type input "P"
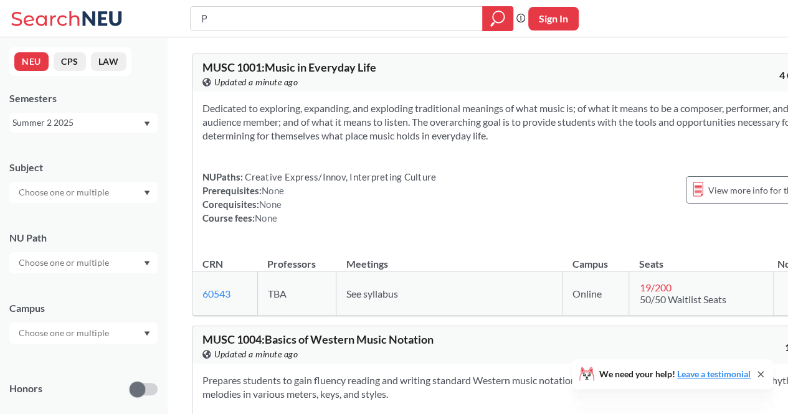
type input "Po"
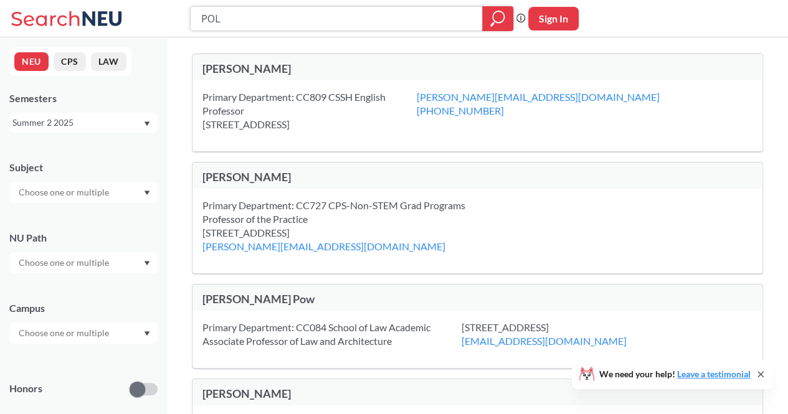
type input "POLS"
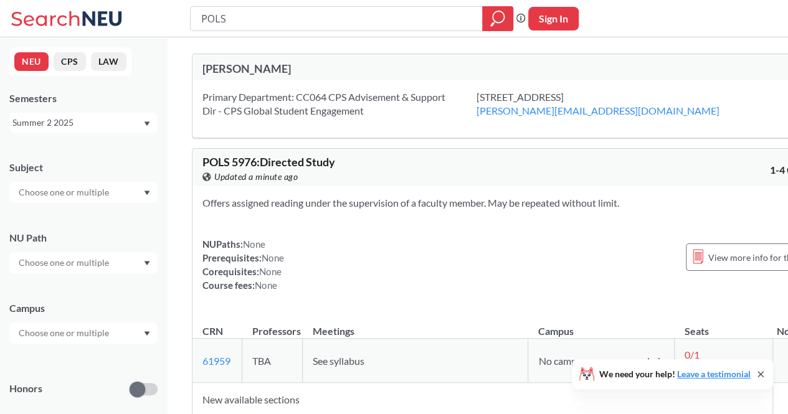
click at [517, 119] on div "Primary Department: CC064 CPS Advisement & Support Dir - CPS Global Student Eng…" at bounding box center [514, 108] width 645 height 57
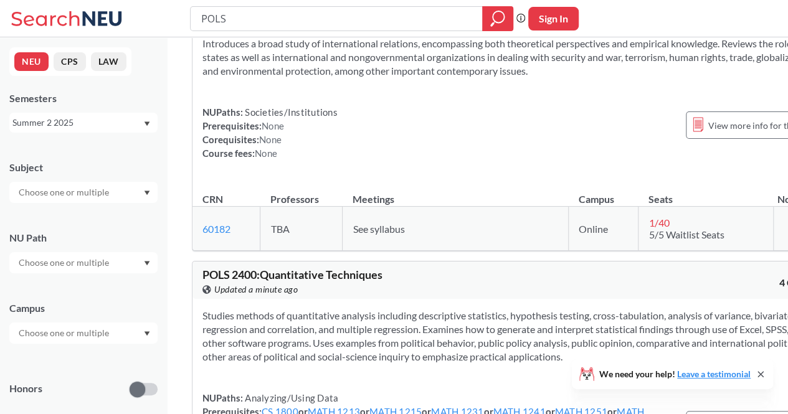
scroll to position [451, 0]
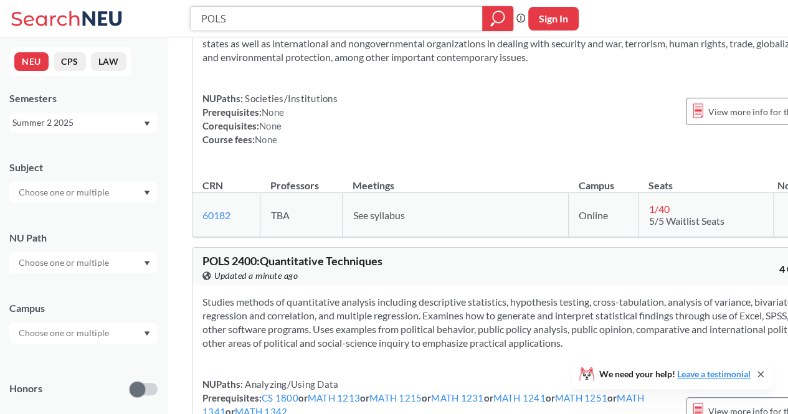
click at [268, 14] on input "POLS" at bounding box center [336, 18] width 273 height 21
type input "POLS4"
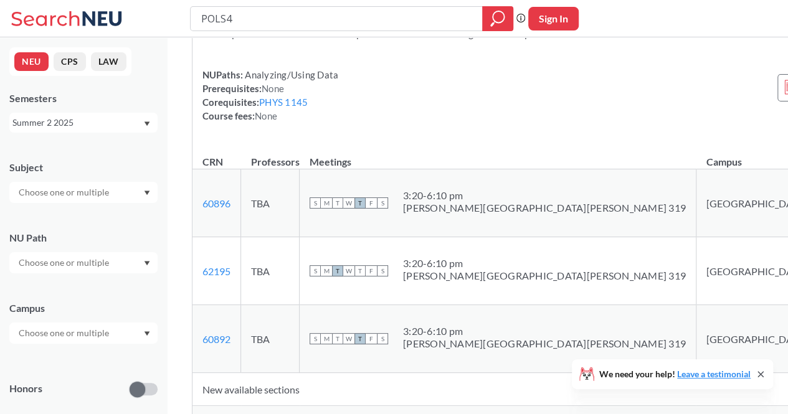
scroll to position [9462, 0]
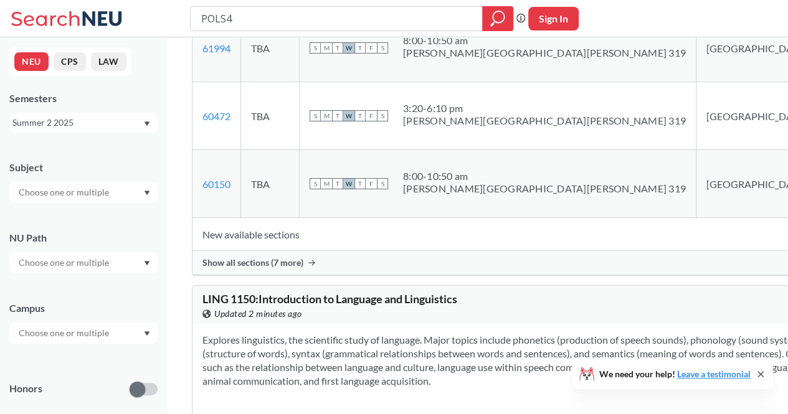
click at [137, 124] on div "Summer 2 2025" at bounding box center [77, 123] width 130 height 14
click at [99, 151] on div "Fall 2025" at bounding box center [86, 150] width 141 height 14
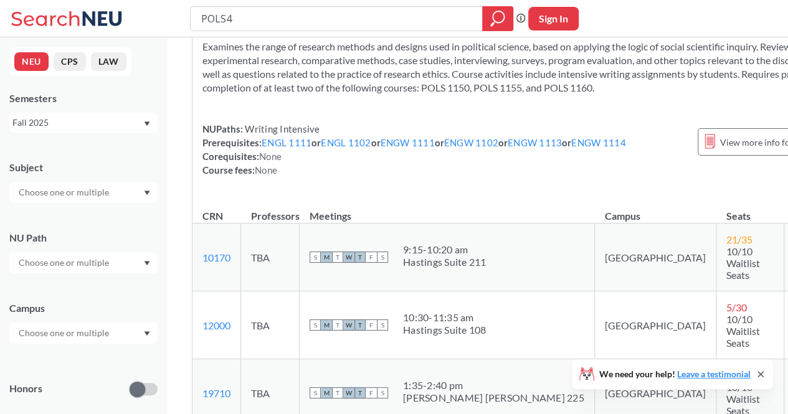
scroll to position [4707, 0]
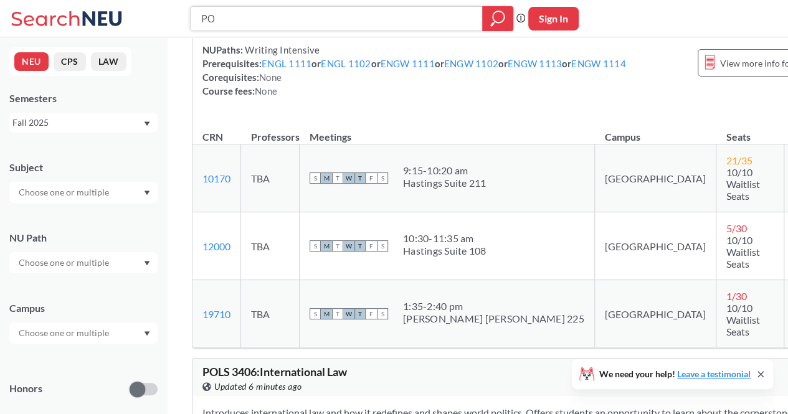
type input "P"
type input "MUSI"
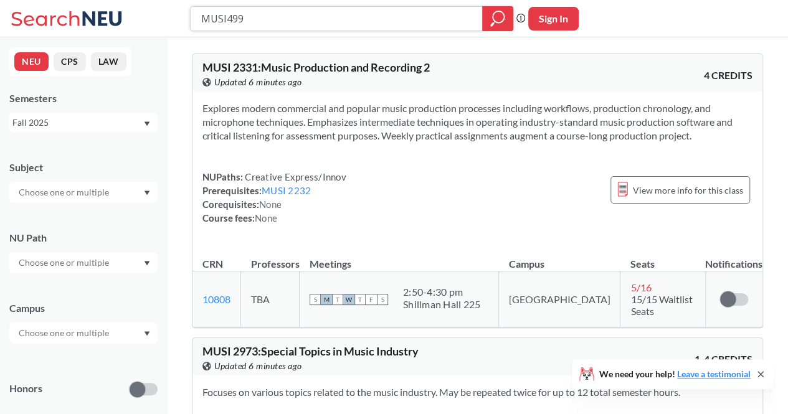
type input "MUSI4991"
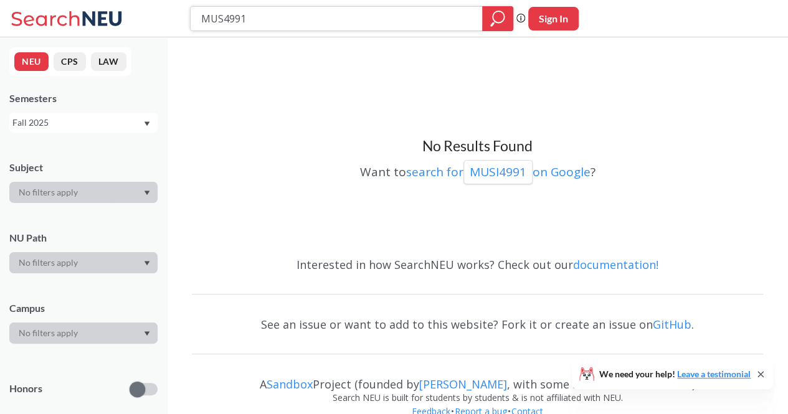
type input "MUSC4991"
type input "MUSC2336"
click at [91, 118] on div "Fall 2025" at bounding box center [77, 123] width 130 height 14
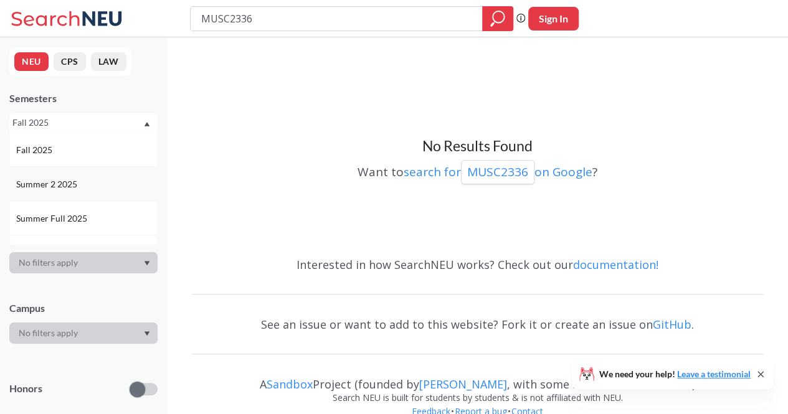
click at [88, 184] on div "Summer 2 2025" at bounding box center [86, 184] width 141 height 14
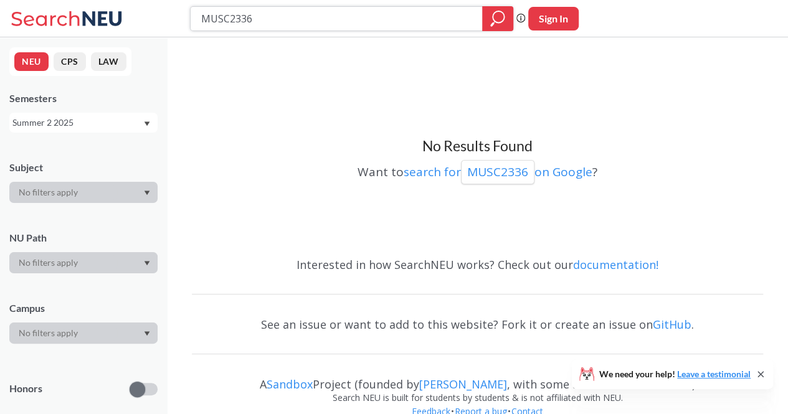
click at [490, 14] on icon "magnifying glass" at bounding box center [497, 18] width 15 height 17
click at [92, 125] on div "Summer 2 2025" at bounding box center [77, 123] width 130 height 14
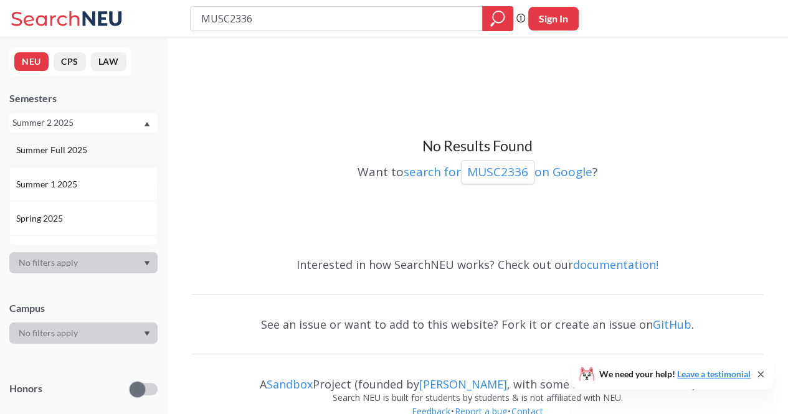
scroll to position [78, 0]
click at [75, 214] on div "Spring 2025" at bounding box center [86, 209] width 141 height 14
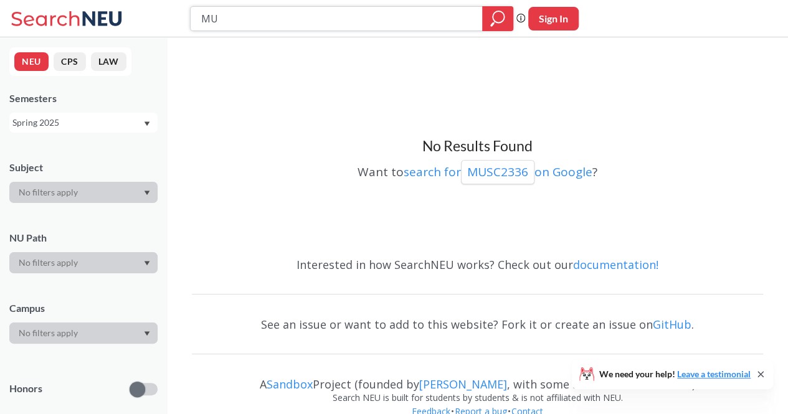
type input "M"
type input "PHIL"
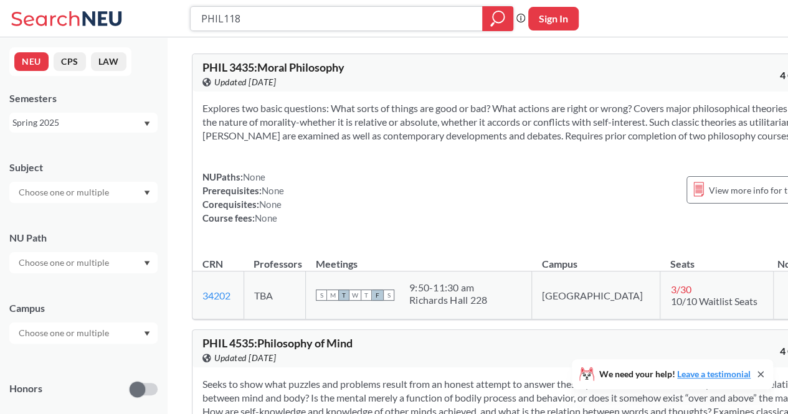
type input "PHIL1181"
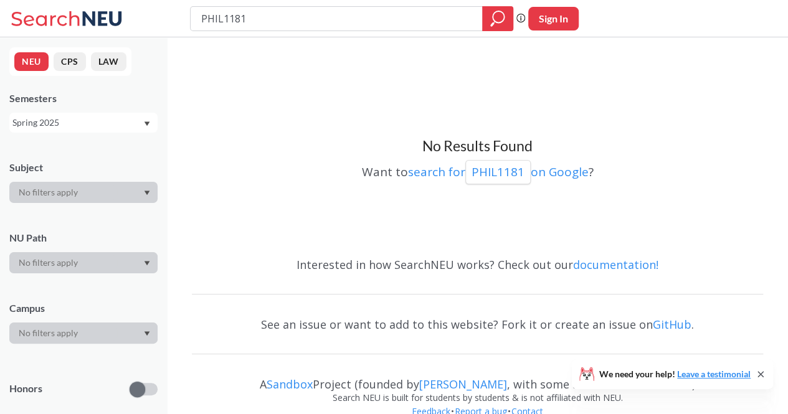
click at [110, 127] on div "Spring 2025" at bounding box center [77, 123] width 130 height 14
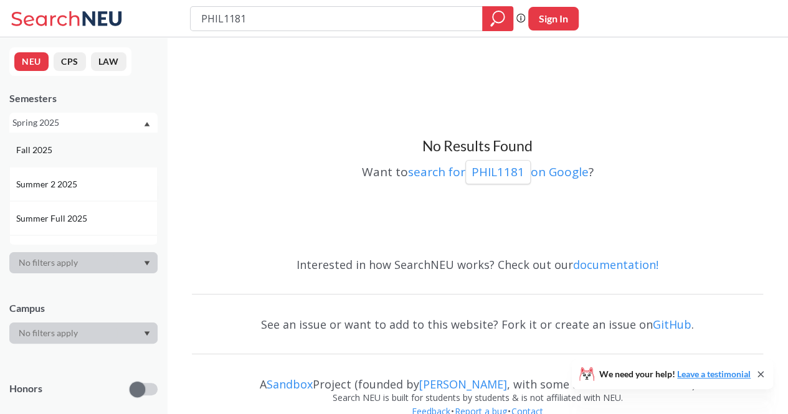
click at [73, 148] on div "Fall 2025" at bounding box center [86, 150] width 141 height 14
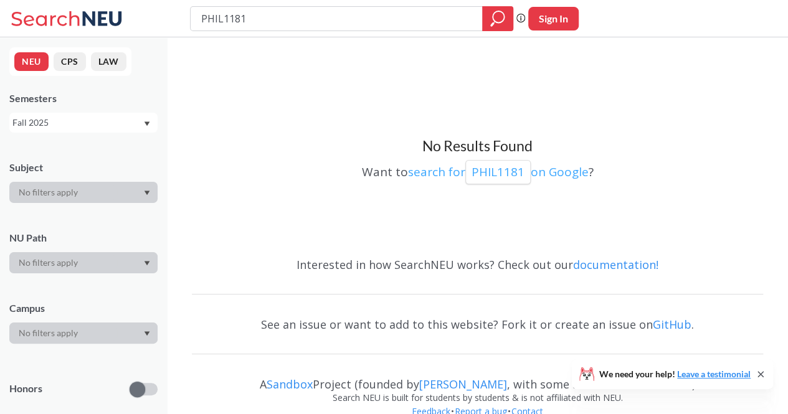
click at [501, 176] on p "PHIL1181" at bounding box center [497, 172] width 53 height 17
click at [311, 23] on input "PHIL1181" at bounding box center [336, 18] width 273 height 21
type input "P"
type input "CS3650"
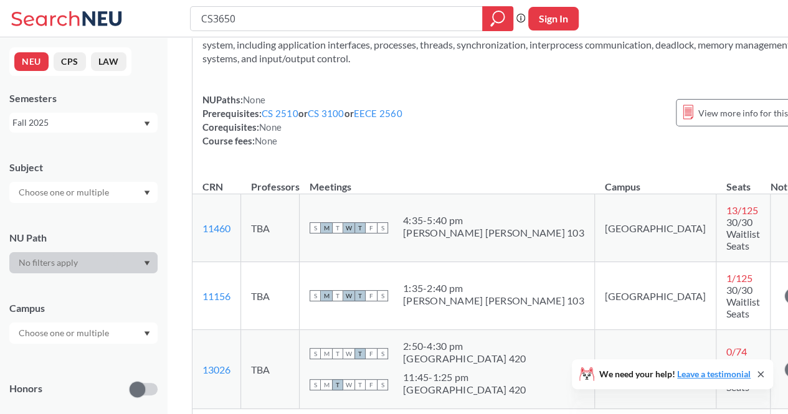
scroll to position [108, 0]
